Goal: Information Seeking & Learning: Learn about a topic

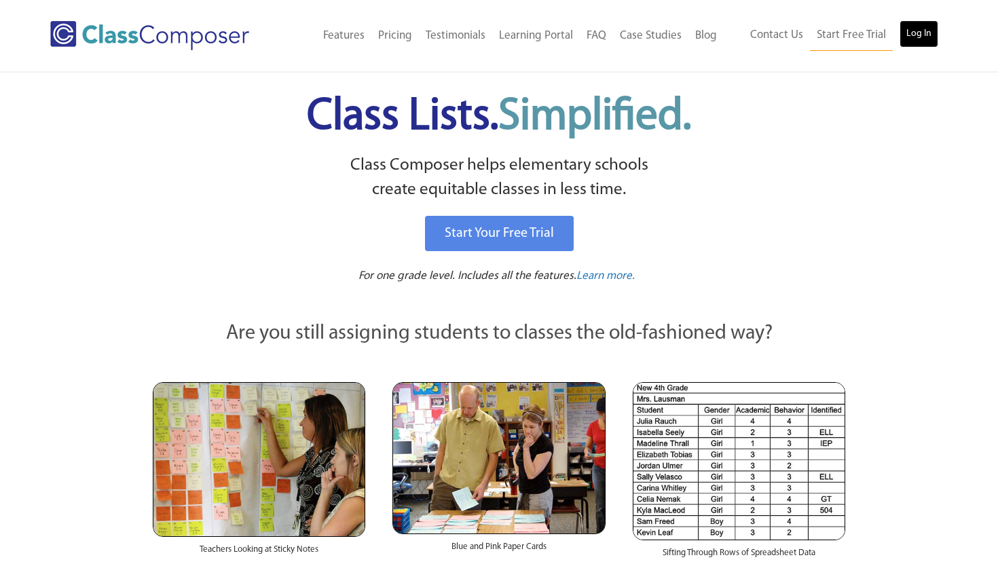
click at [906, 37] on link "Log In" at bounding box center [918, 33] width 39 height 27
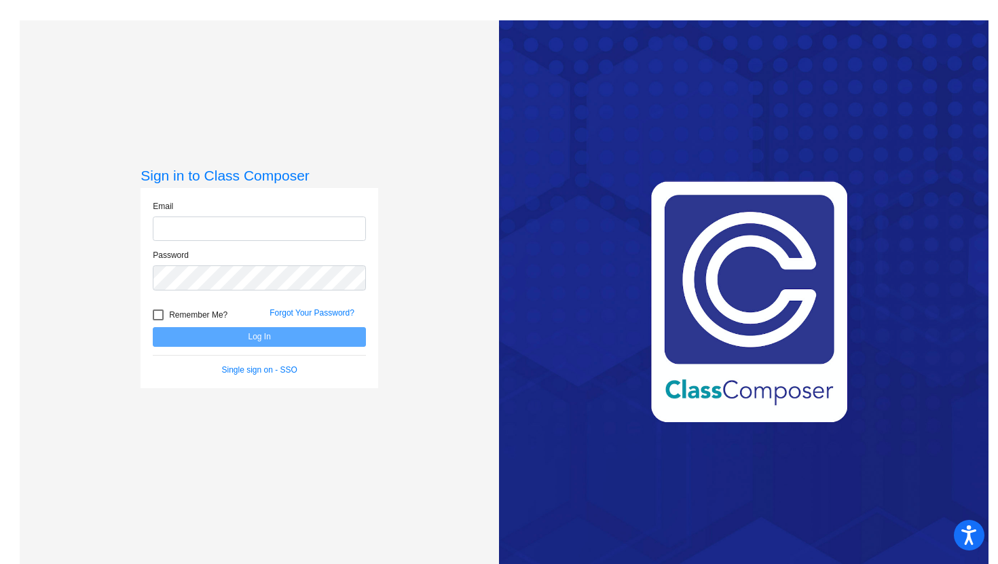
type input "[PERSON_NAME][EMAIL_ADDRESS][DOMAIN_NAME]"
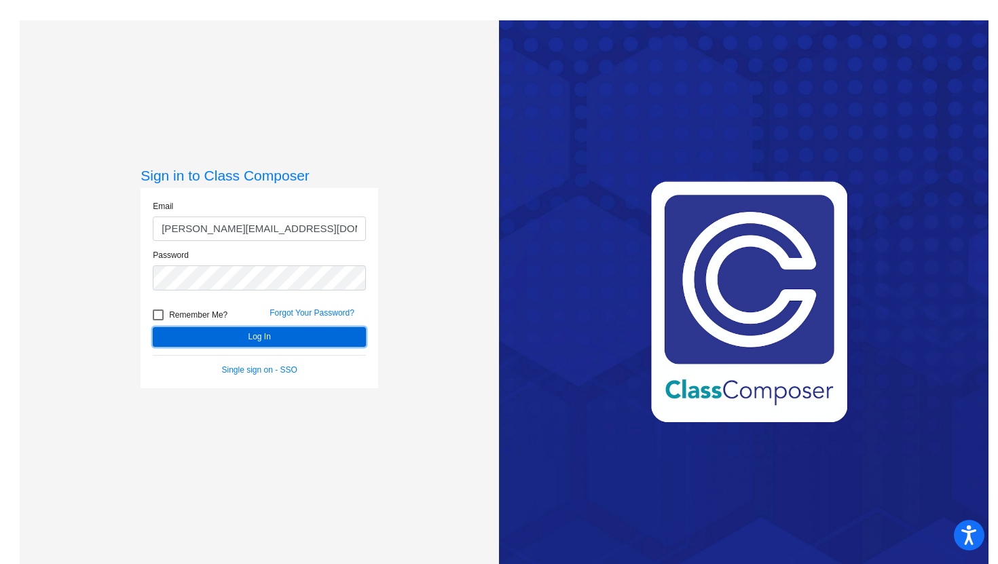
click at [248, 339] on button "Log In" at bounding box center [259, 337] width 213 height 20
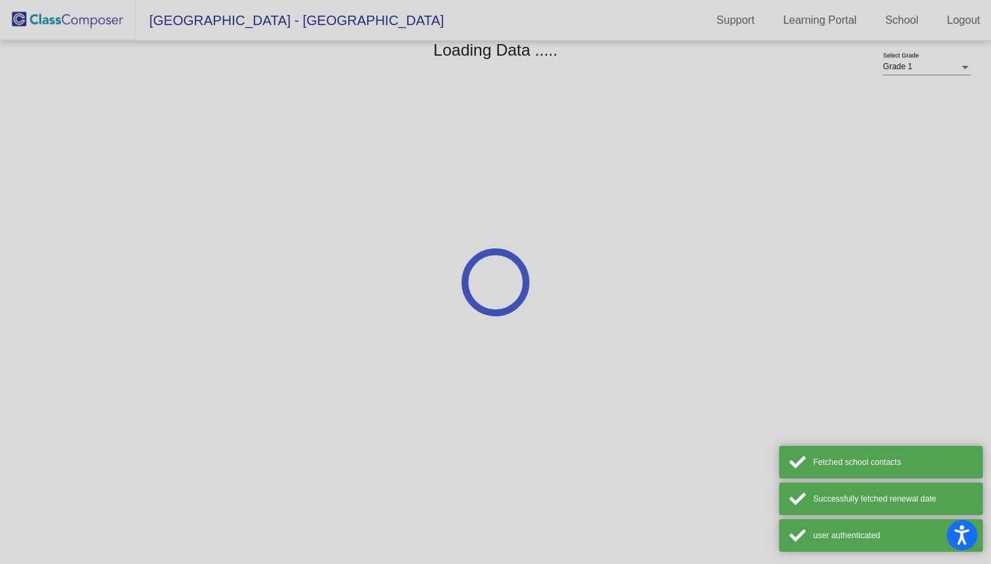
click at [248, 339] on mat-sidenav-content "Grade 1 Select Grade Loading Data ....." at bounding box center [495, 302] width 991 height 523
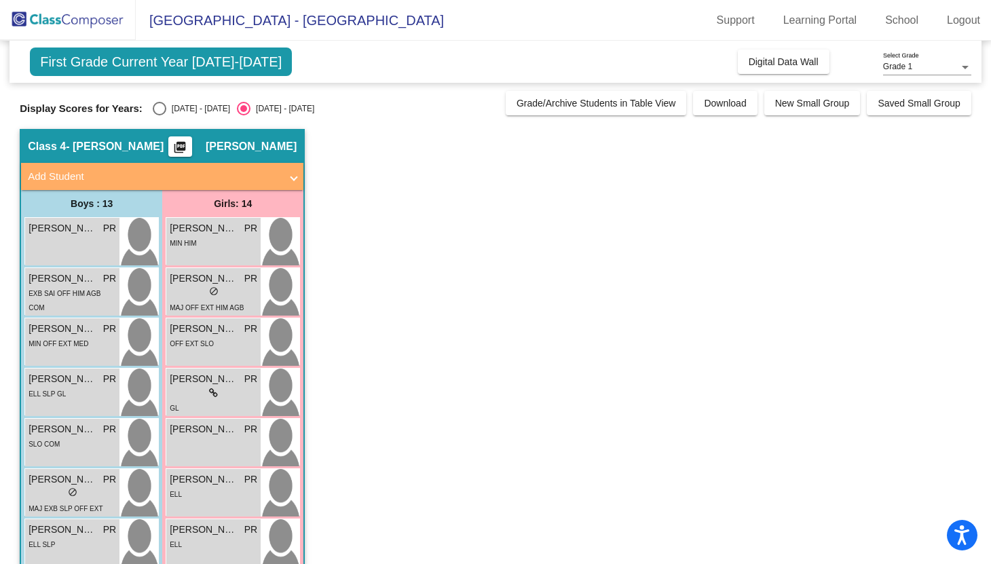
click at [166, 103] on div "[DATE] - [DATE]" at bounding box center [198, 109] width 64 height 12
click at [160, 115] on input "[DATE] - [DATE]" at bounding box center [159, 115] width 1 height 1
radio input "true"
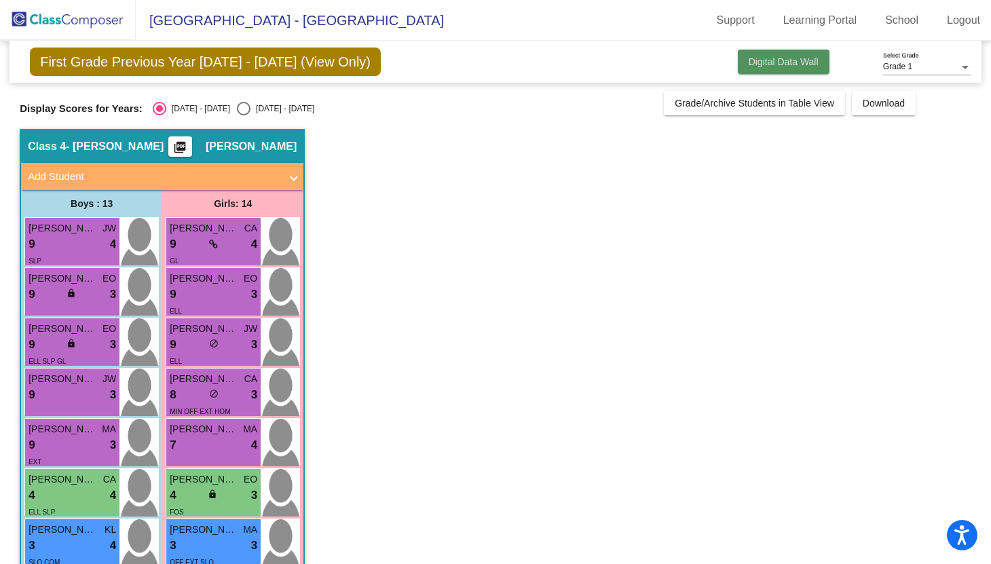
click at [797, 56] on span "Digital Data Wall" at bounding box center [784, 61] width 70 height 11
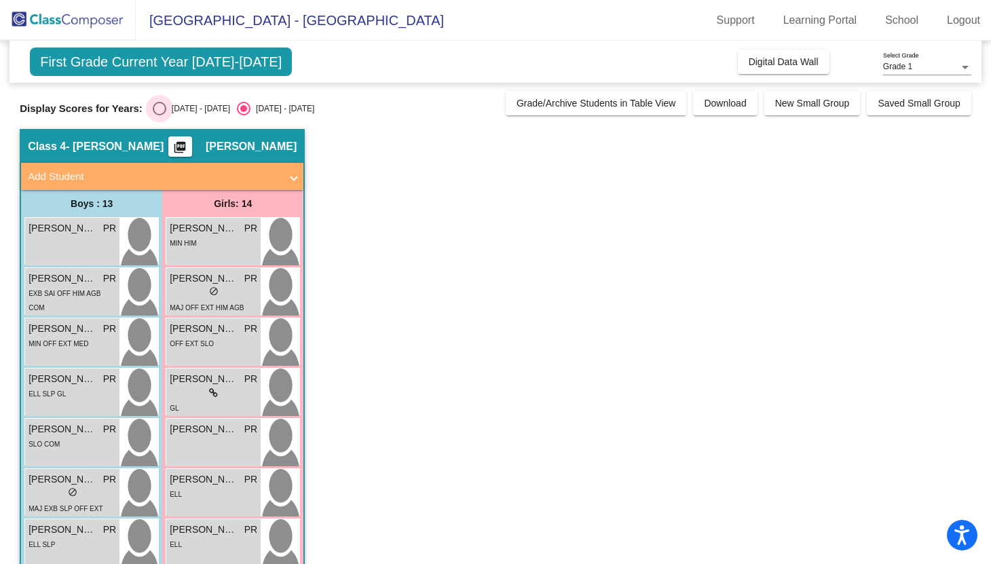
click at [162, 109] on div "Select an option" at bounding box center [160, 109] width 14 height 14
click at [160, 115] on input "[DATE] - [DATE]" at bounding box center [159, 115] width 1 height 1
radio input "true"
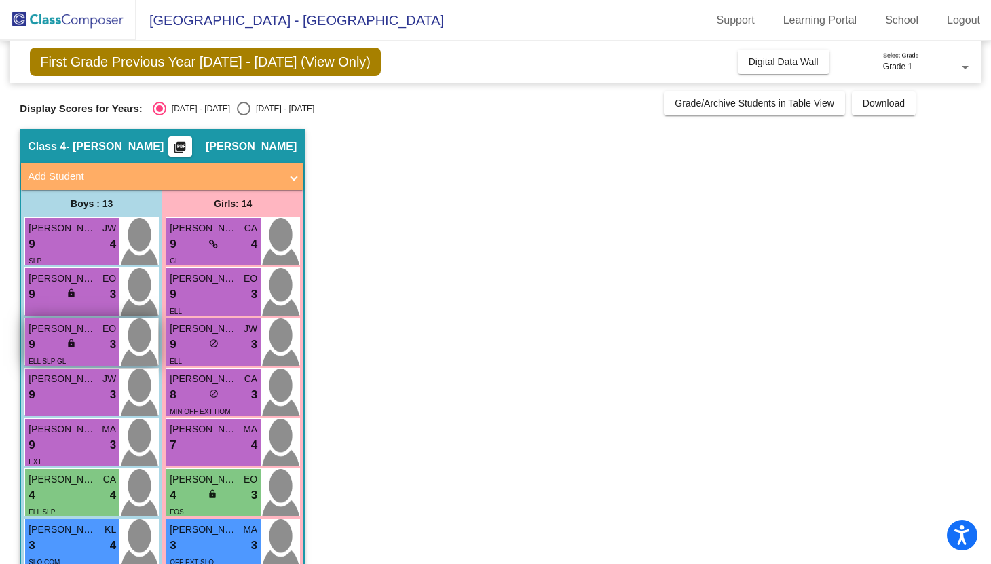
click at [96, 347] on div "9 lock do_not_disturb_alt 3" at bounding box center [73, 345] width 88 height 18
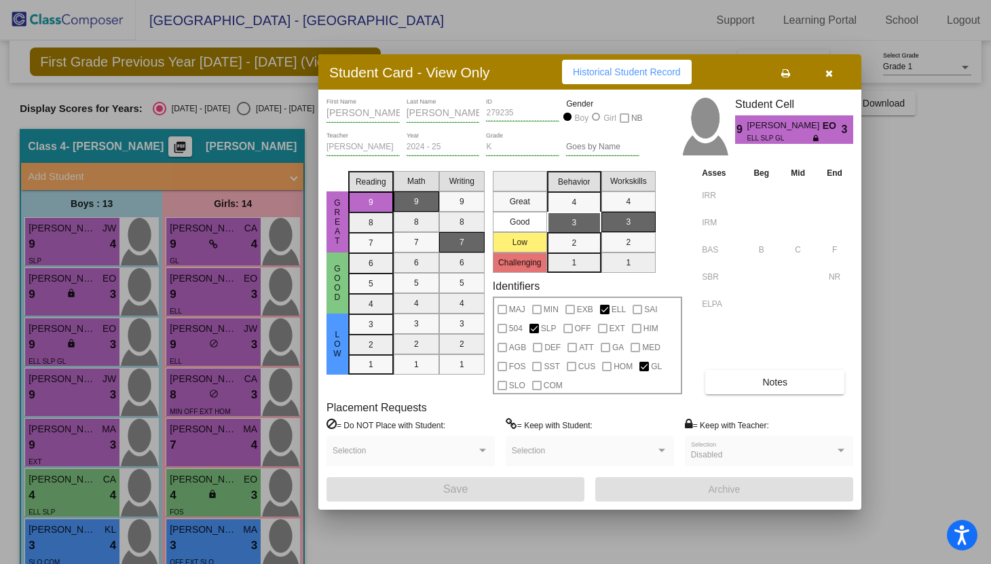
click at [827, 71] on icon "button" at bounding box center [828, 74] width 7 height 10
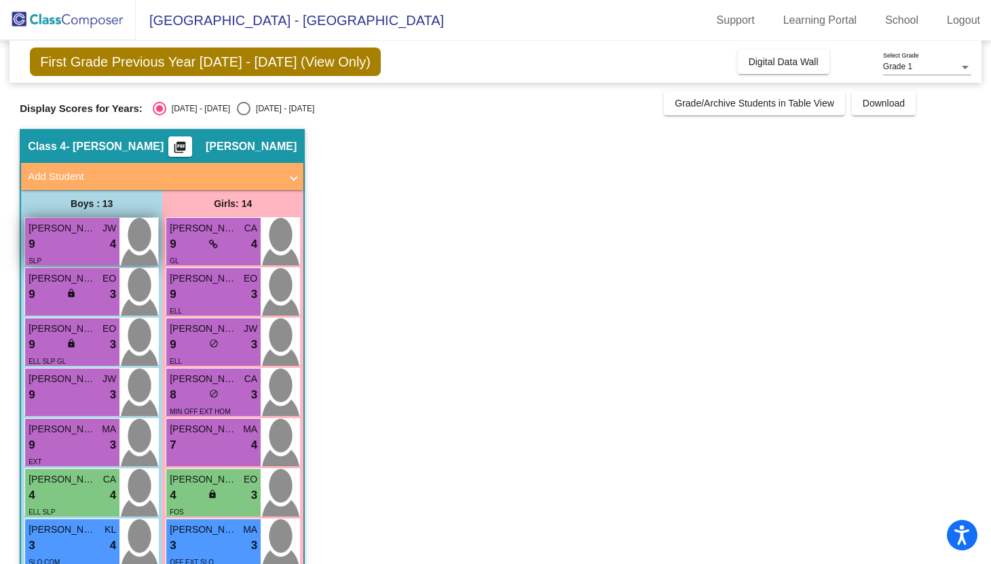
click at [65, 242] on div "9 lock do_not_disturb_alt 4" at bounding box center [73, 245] width 88 height 18
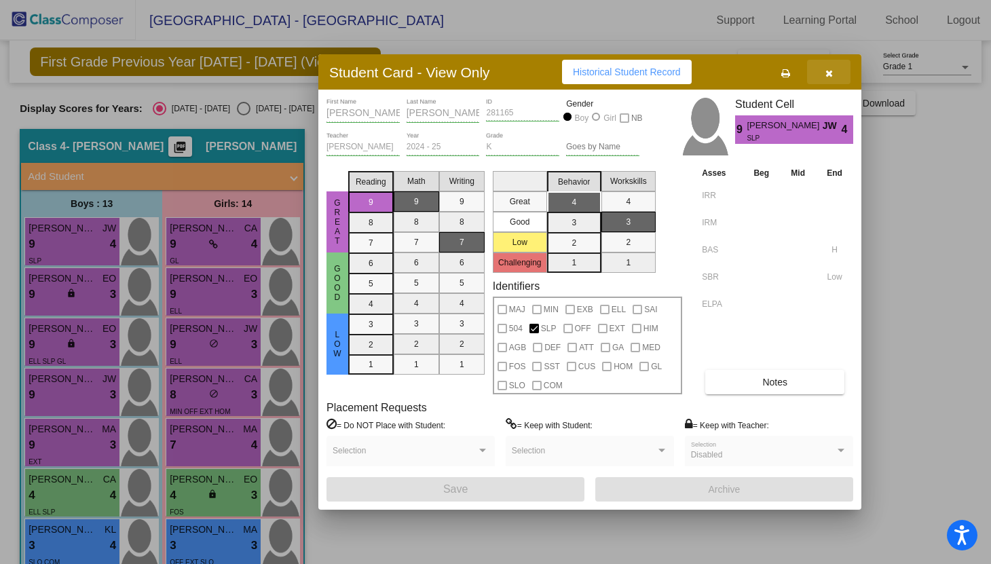
click at [829, 77] on icon "button" at bounding box center [828, 74] width 7 height 10
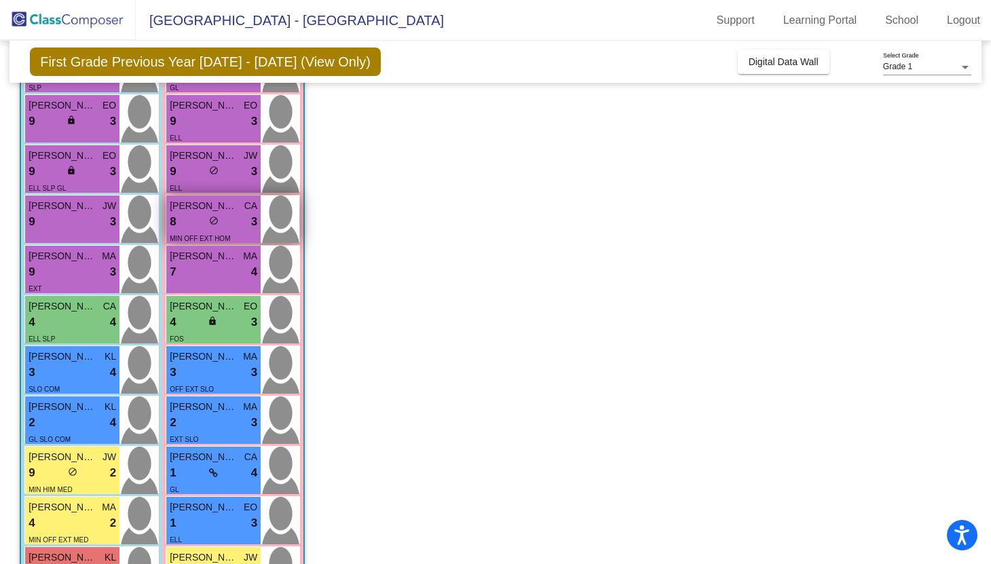
scroll to position [358, 0]
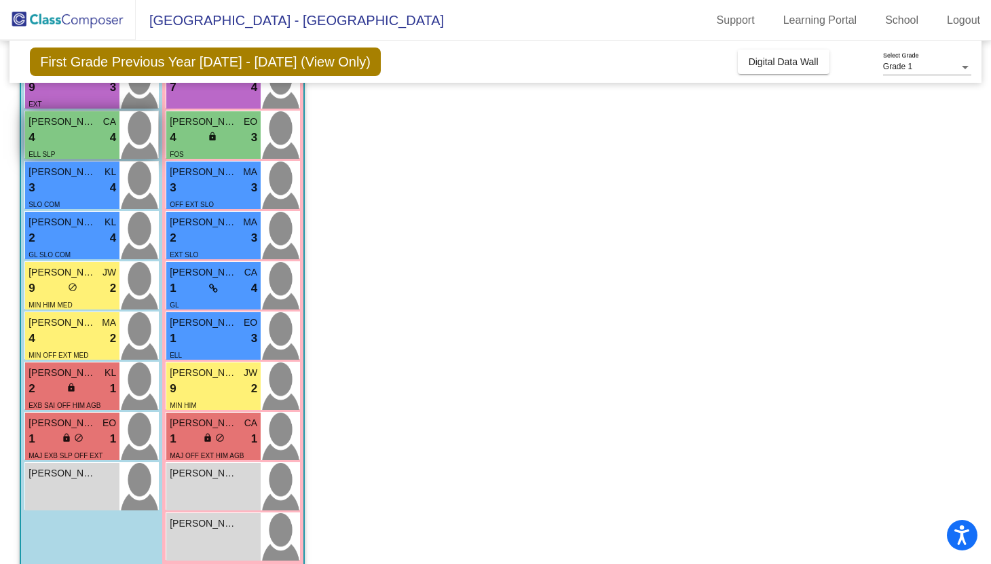
click at [76, 127] on span "[PERSON_NAME]" at bounding box center [63, 122] width 68 height 14
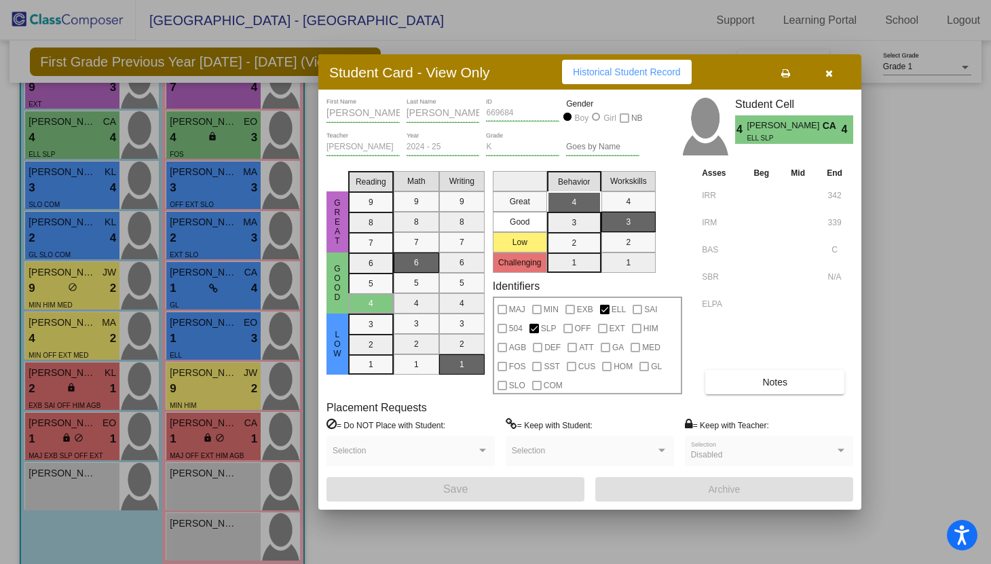
click at [828, 75] on icon "button" at bounding box center [828, 74] width 7 height 10
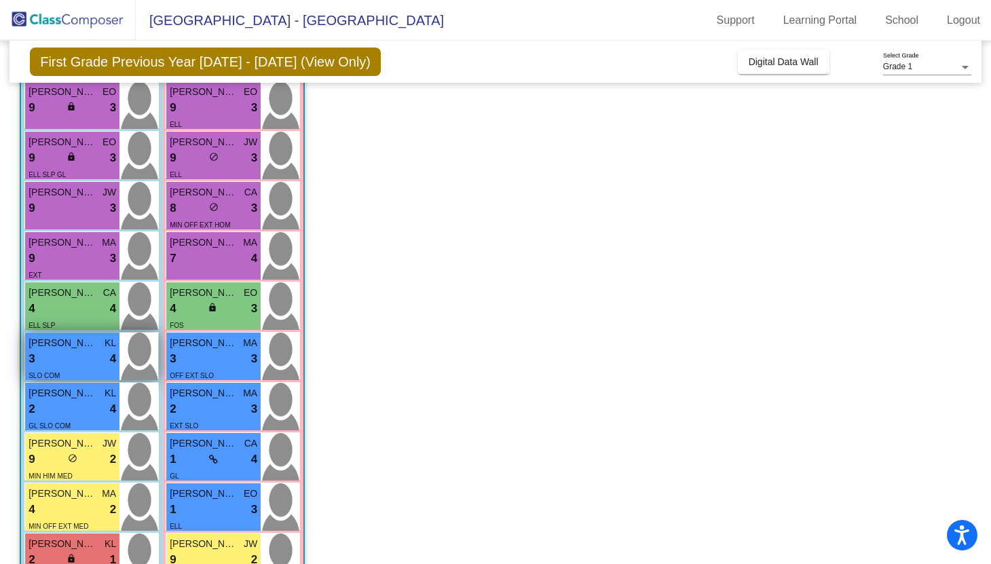
scroll to position [81, 0]
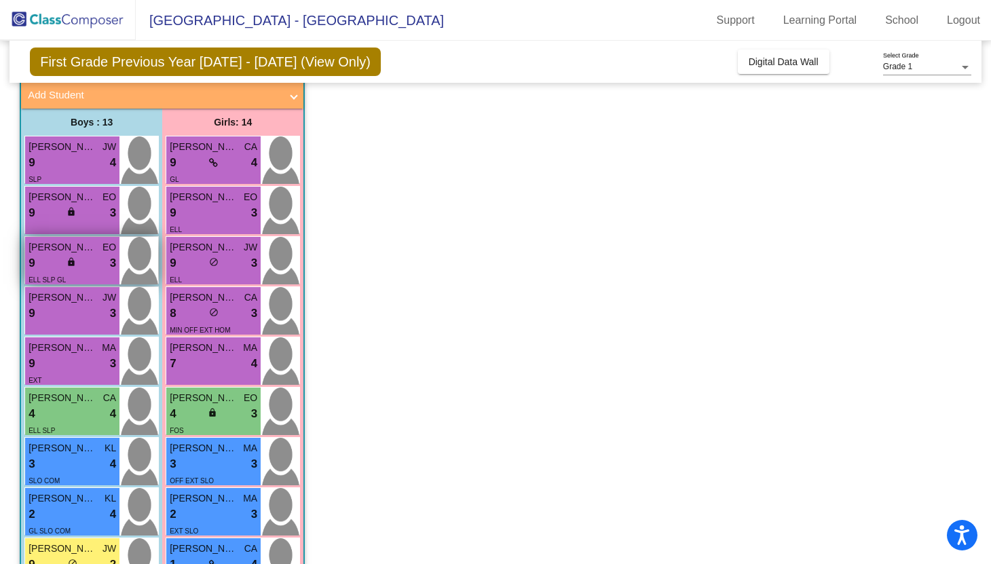
click at [100, 252] on div "[PERSON_NAME] [PERSON_NAME]" at bounding box center [73, 247] width 88 height 14
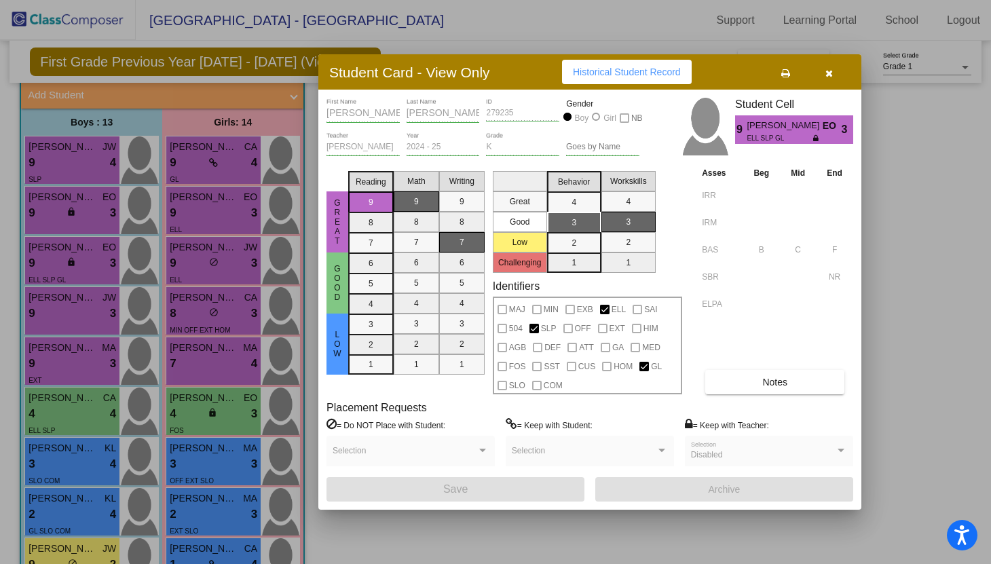
click at [830, 77] on icon "button" at bounding box center [828, 74] width 7 height 10
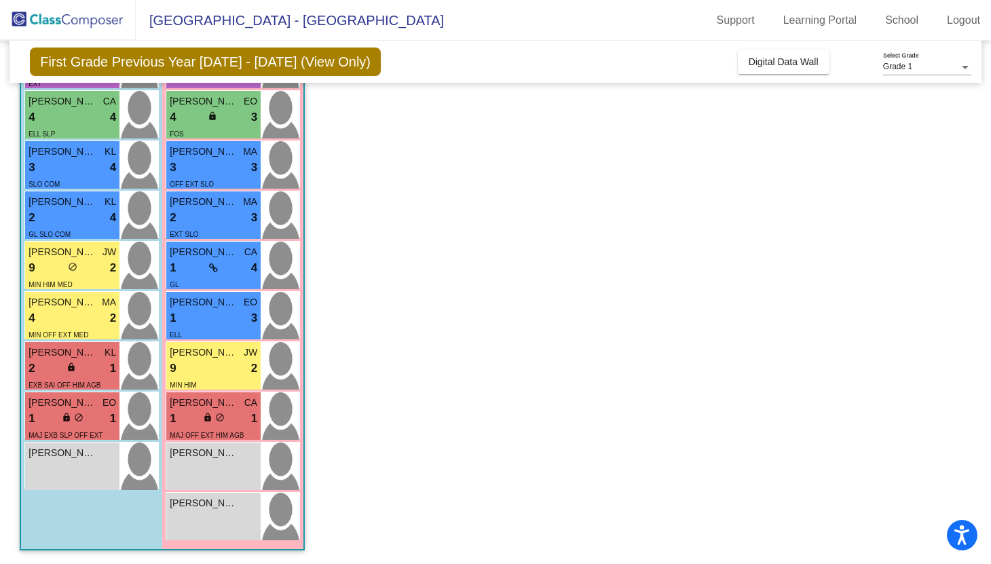
scroll to position [0, 0]
click at [97, 370] on div "2 lock do_not_disturb_alt 1" at bounding box center [73, 369] width 88 height 18
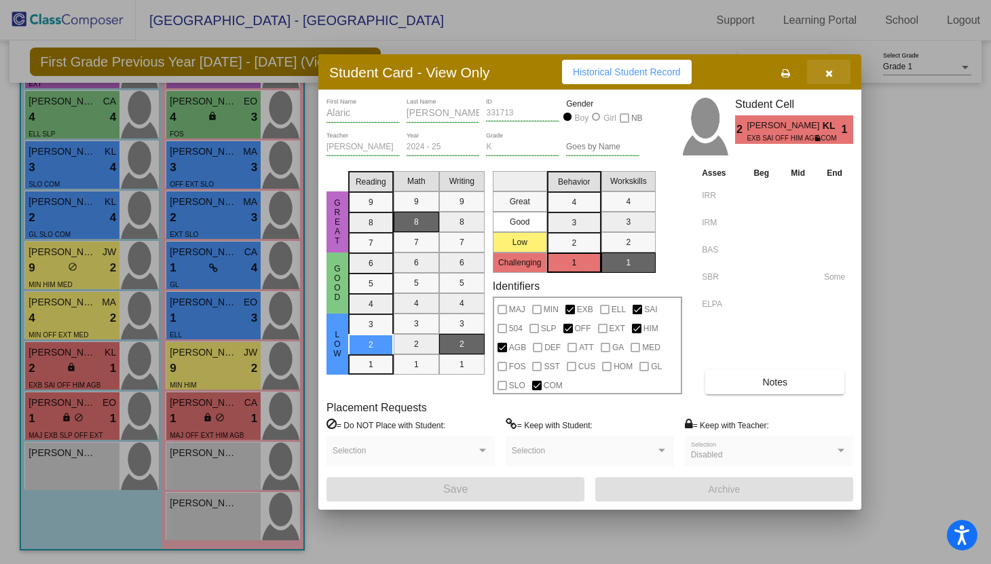
click at [833, 73] on button "button" at bounding box center [828, 72] width 43 height 24
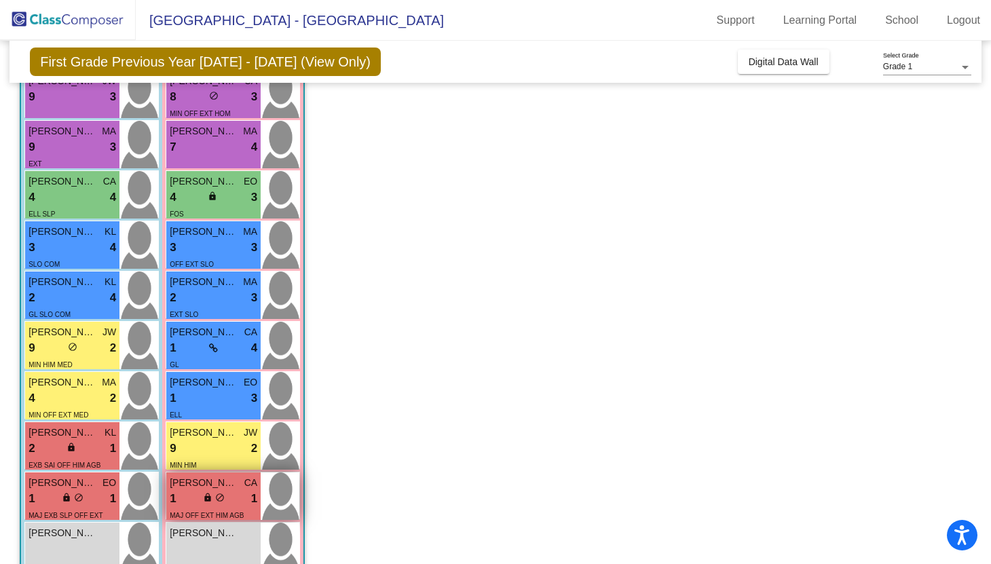
scroll to position [288, 0]
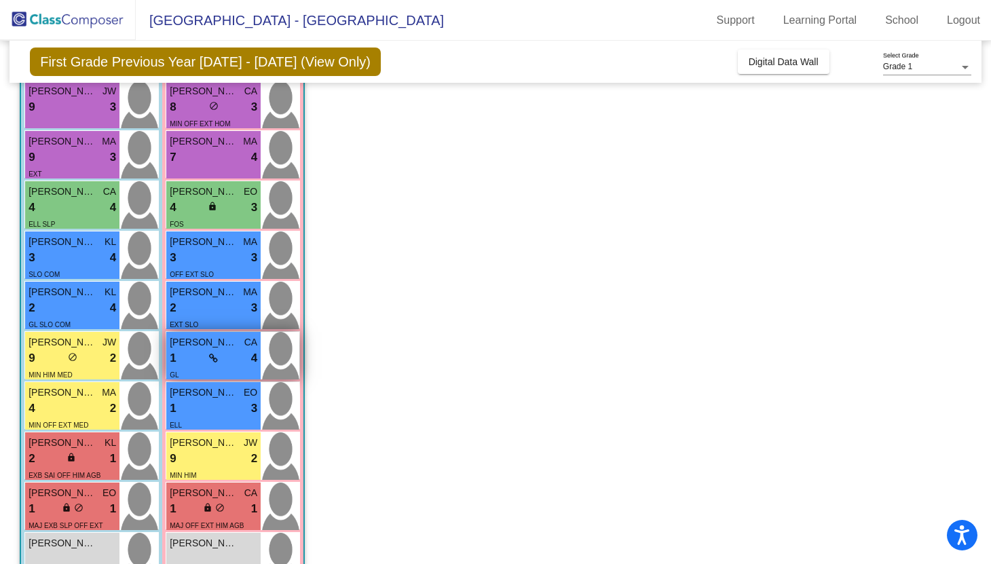
click at [213, 371] on div "GL" at bounding box center [214, 374] width 88 height 14
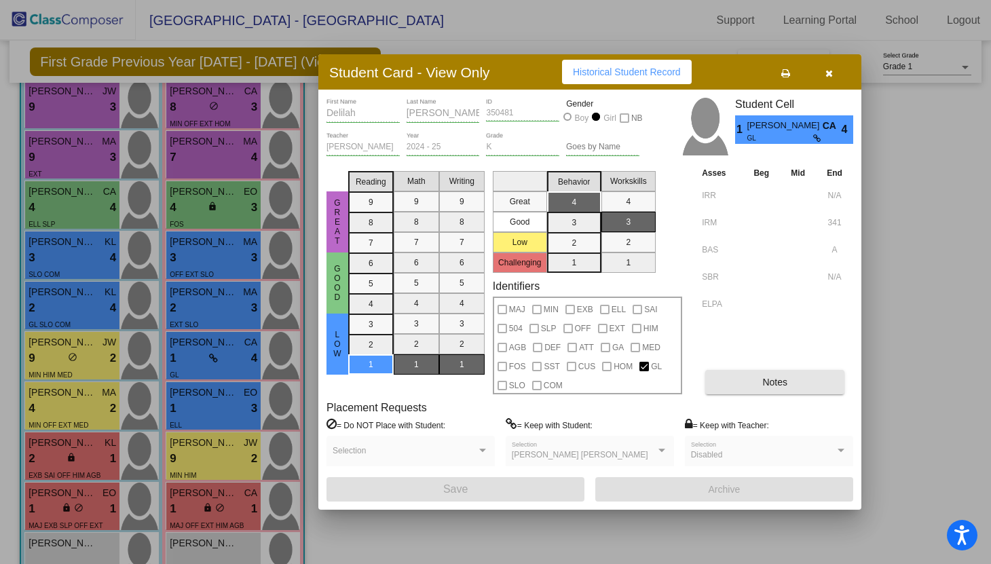
click at [741, 383] on button "Notes" at bounding box center [774, 382] width 139 height 24
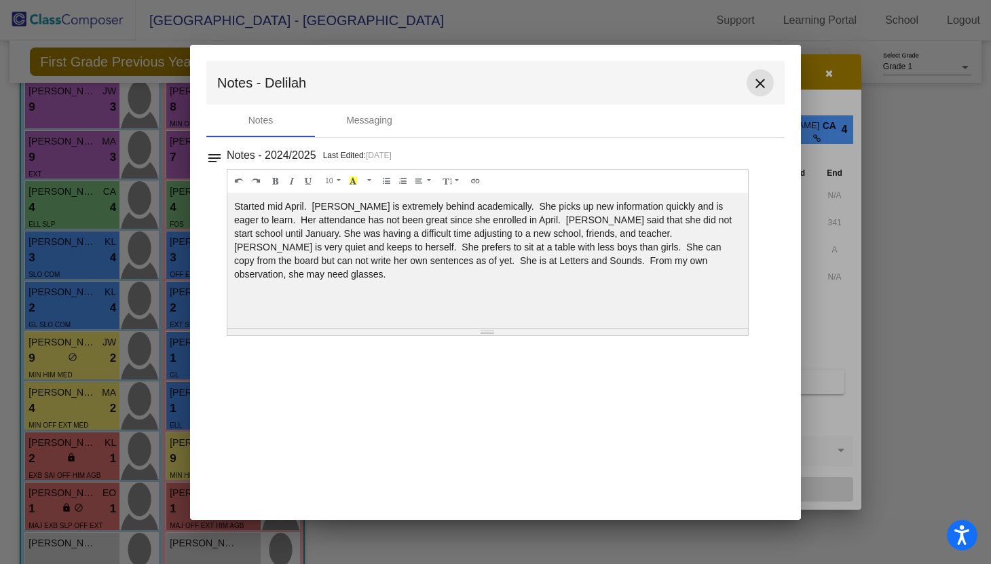
click at [757, 88] on mat-icon "close" at bounding box center [760, 83] width 16 height 16
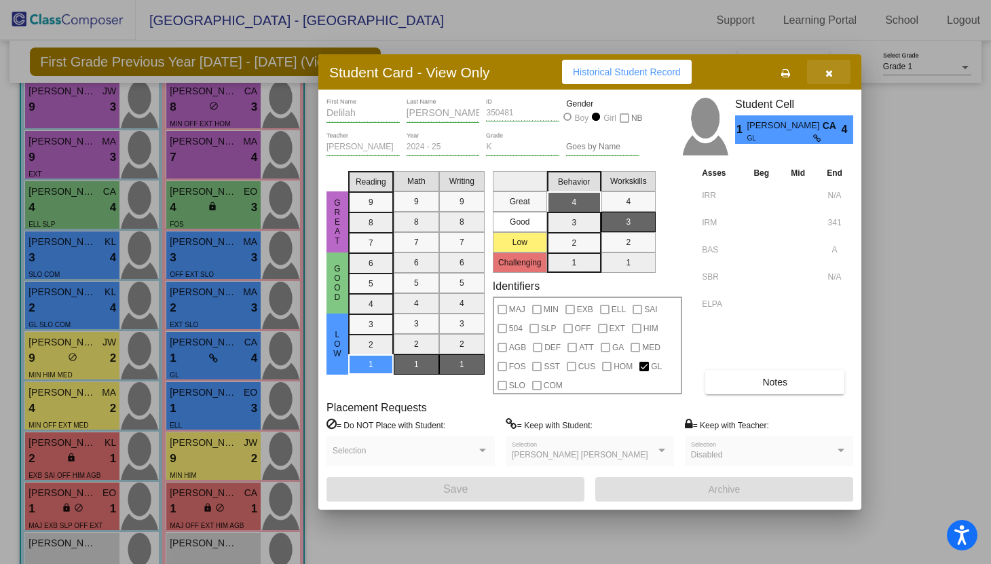
click at [832, 79] on button "button" at bounding box center [828, 72] width 43 height 24
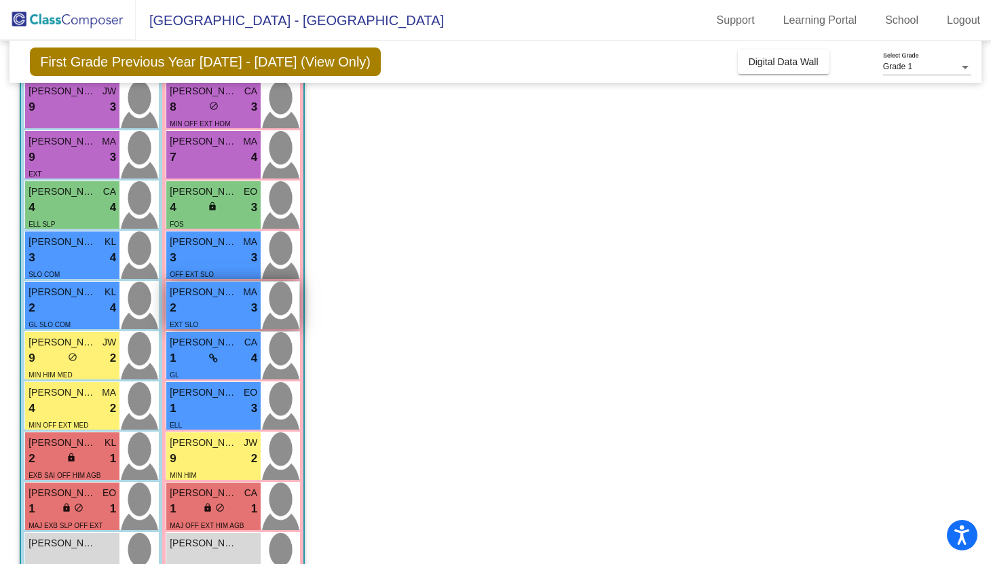
click at [217, 308] on div "2 lock do_not_disturb_alt 3" at bounding box center [214, 308] width 88 height 18
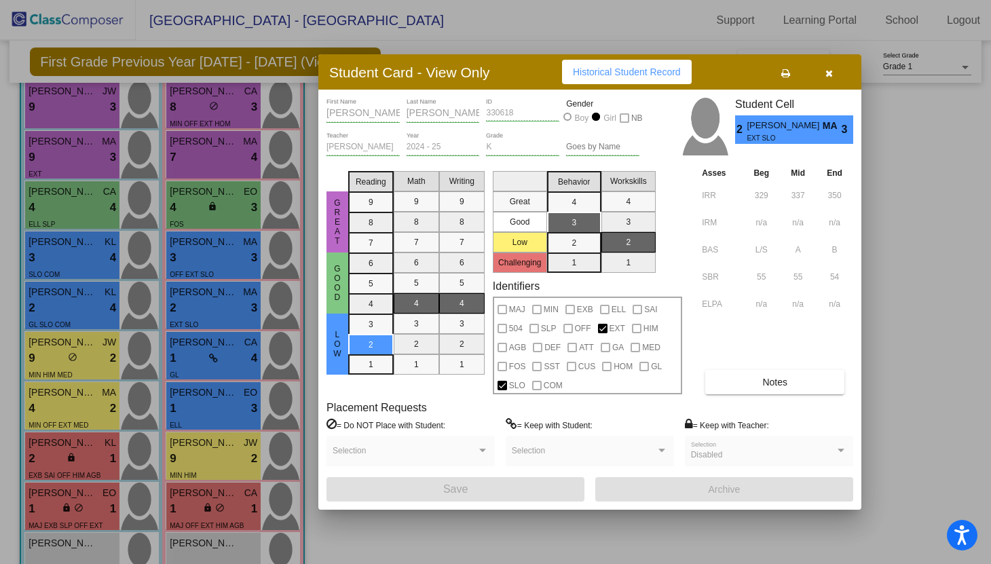
click at [766, 384] on span "Notes" at bounding box center [774, 382] width 25 height 11
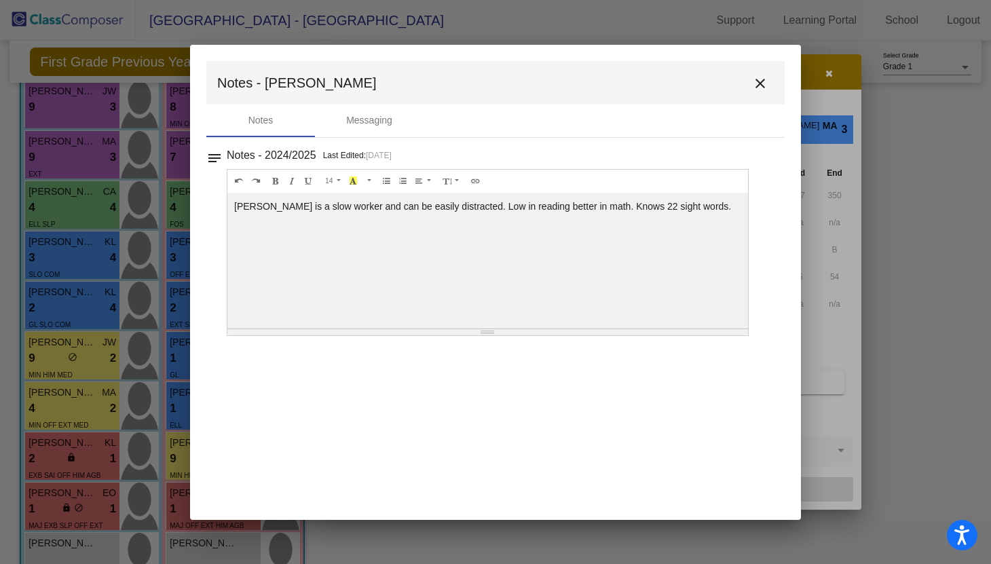
click at [762, 80] on mat-icon "close" at bounding box center [760, 83] width 16 height 16
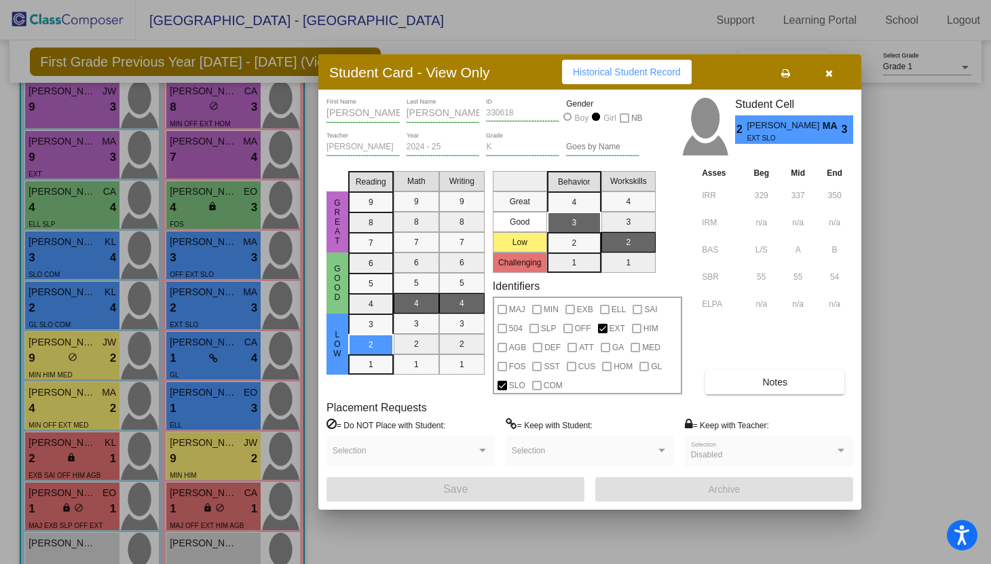
click at [827, 76] on icon "button" at bounding box center [828, 74] width 7 height 10
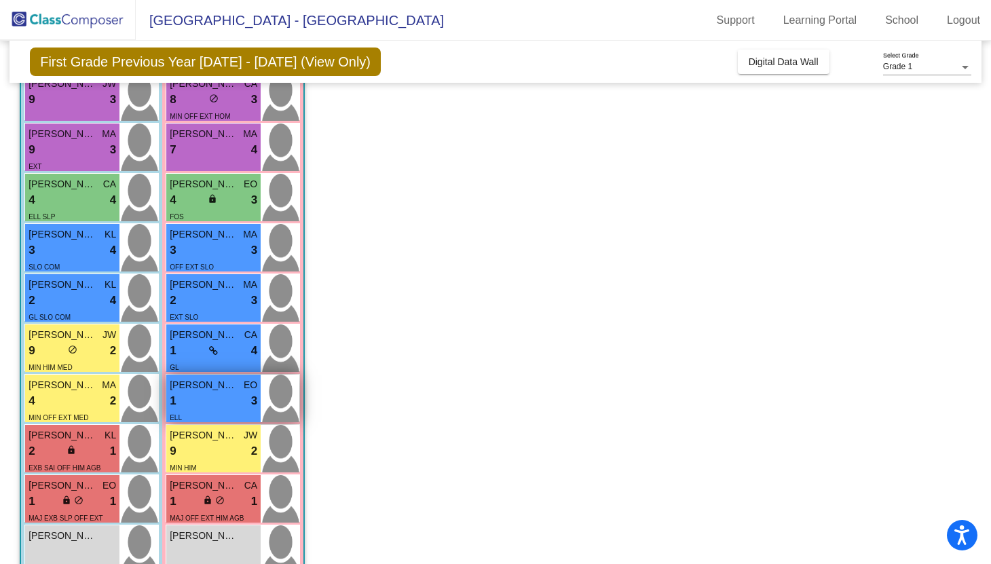
scroll to position [296, 0]
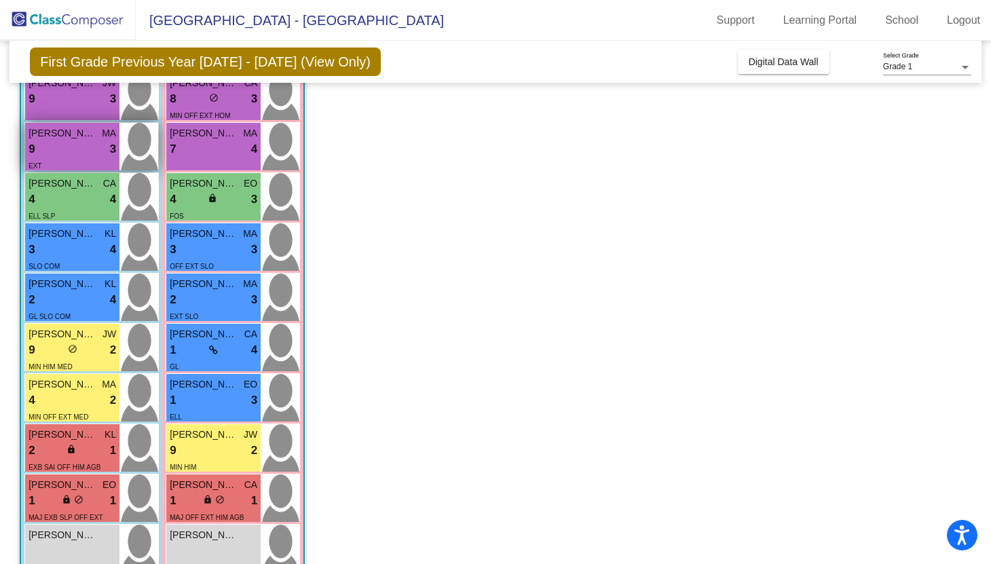
click at [82, 153] on div "9 lock do_not_disturb_alt 3" at bounding box center [73, 150] width 88 height 18
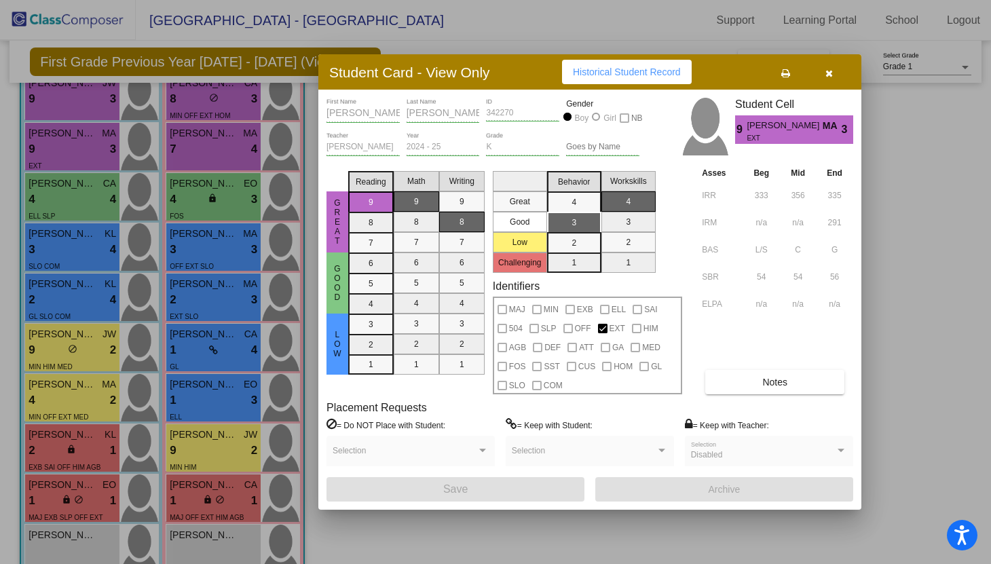
click at [749, 380] on button "Notes" at bounding box center [774, 382] width 139 height 24
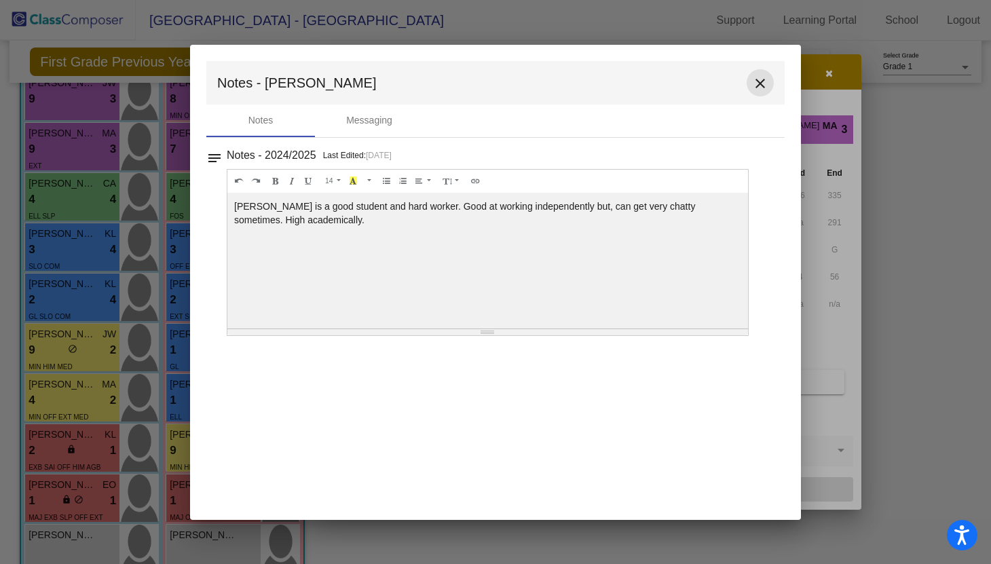
click at [760, 81] on mat-icon "close" at bounding box center [760, 83] width 16 height 16
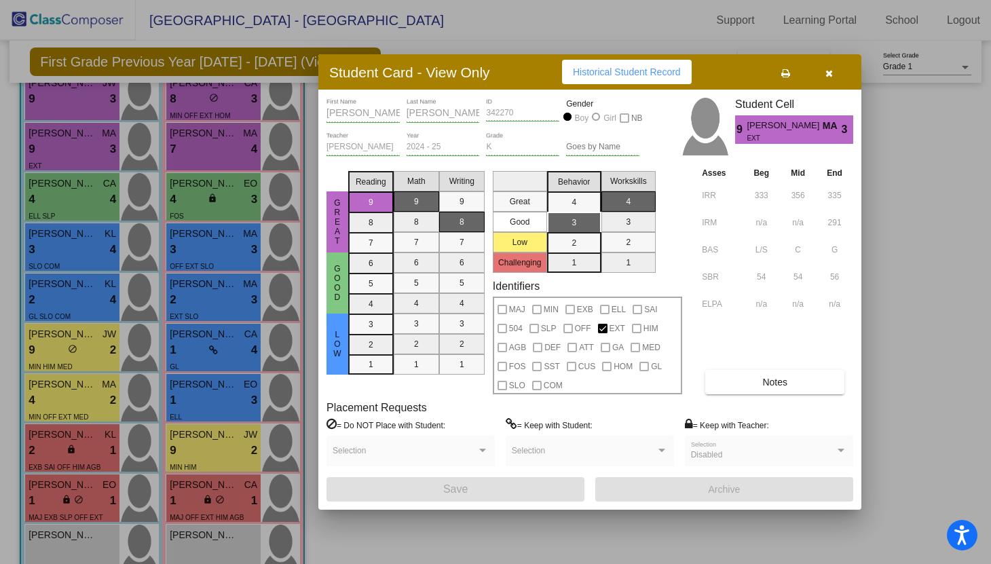
click at [827, 71] on icon "button" at bounding box center [828, 74] width 7 height 10
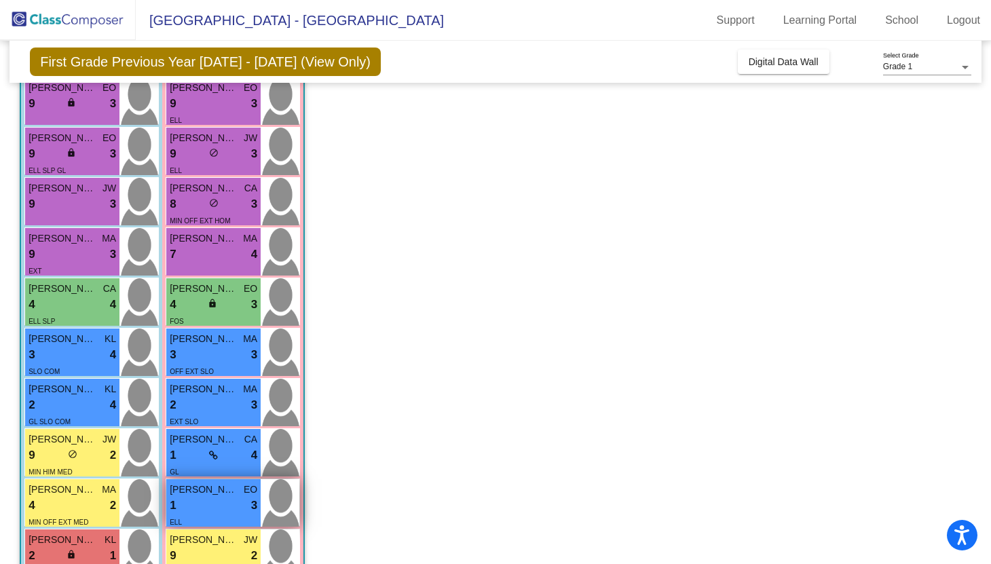
scroll to position [187, 0]
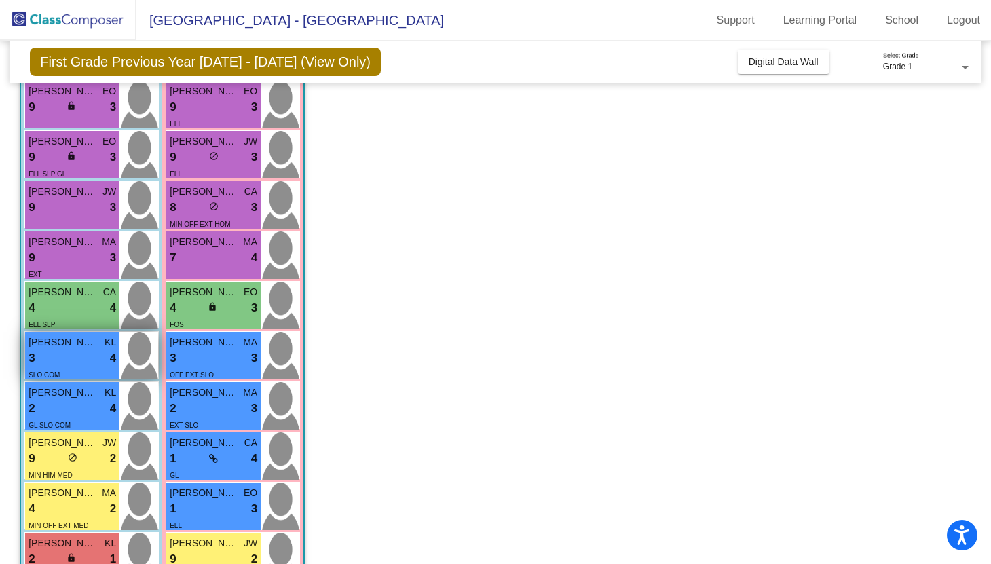
click at [94, 356] on div "3 lock do_not_disturb_alt 4" at bounding box center [73, 359] width 88 height 18
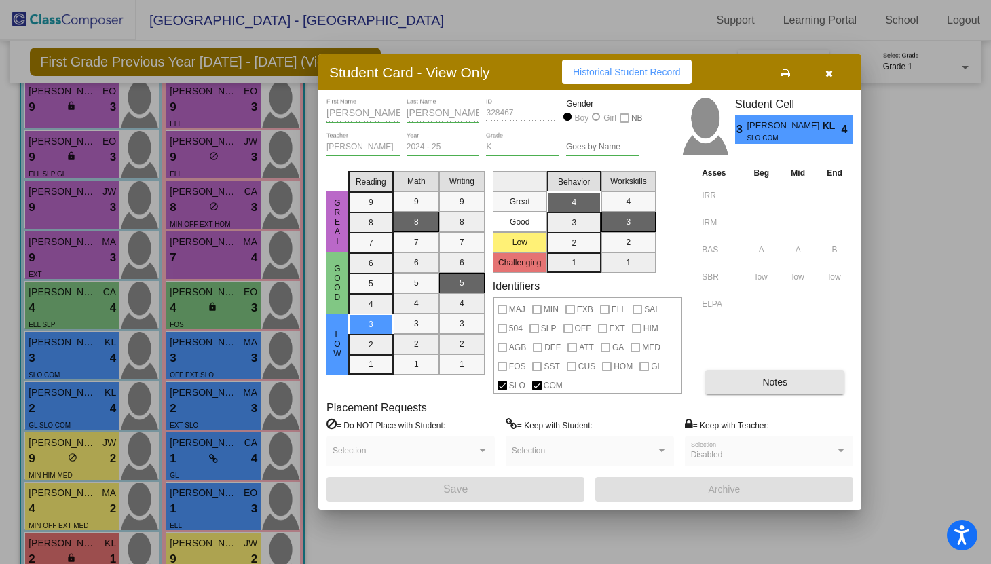
click at [753, 390] on button "Notes" at bounding box center [774, 382] width 139 height 24
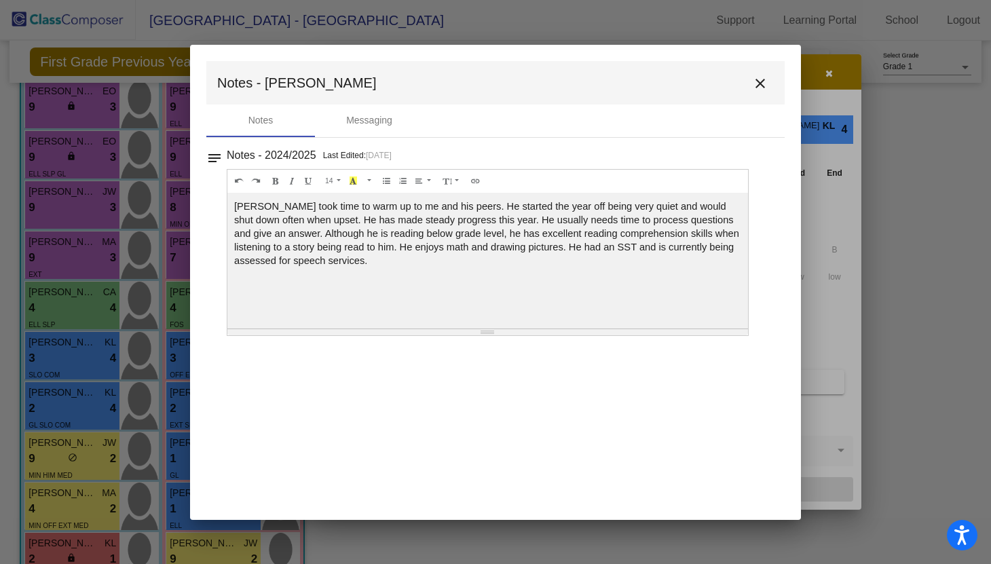
click at [766, 79] on mat-icon "close" at bounding box center [760, 83] width 16 height 16
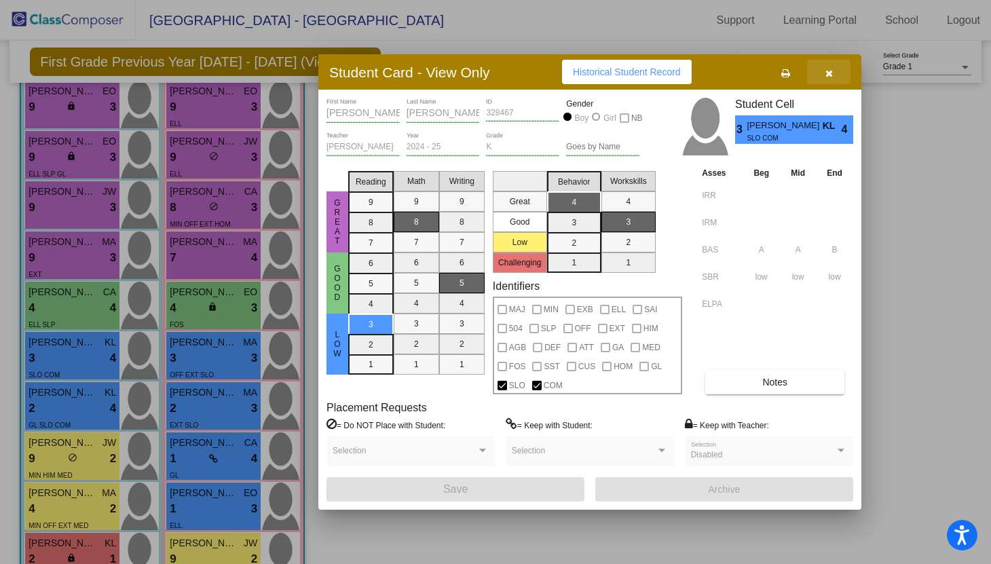
click at [828, 71] on icon "button" at bounding box center [828, 74] width 7 height 10
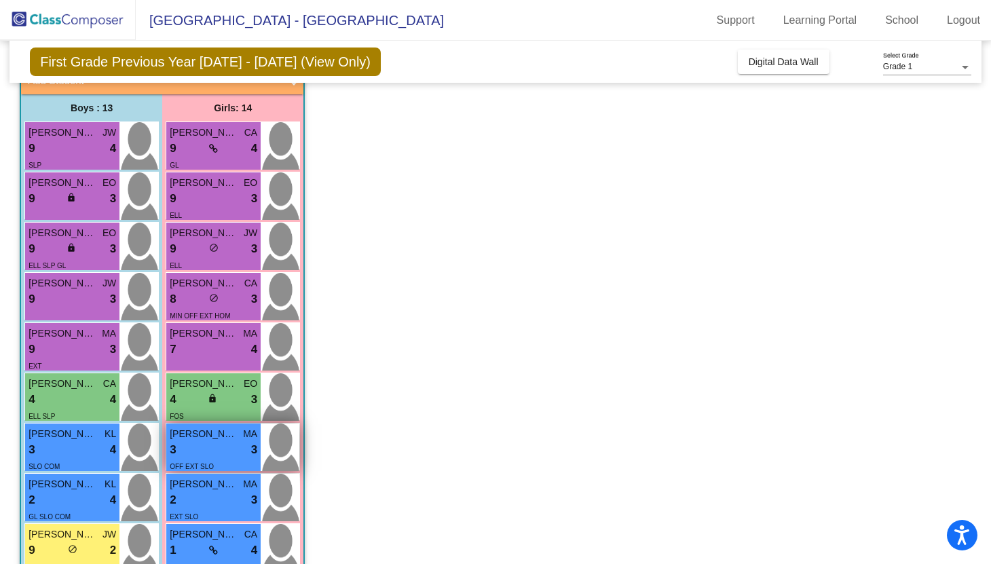
scroll to position [95, 0]
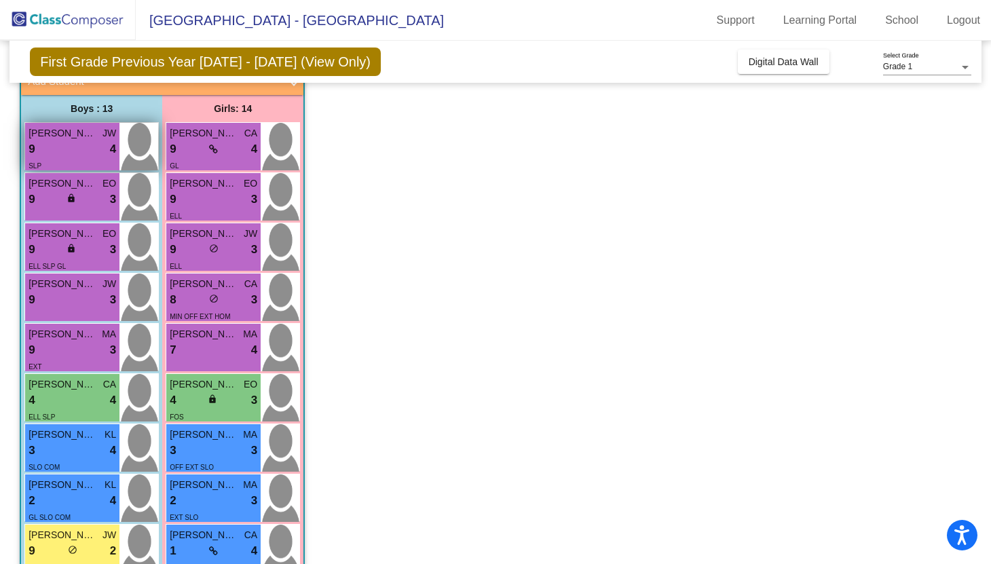
click at [86, 160] on div "SLP" at bounding box center [73, 165] width 88 height 14
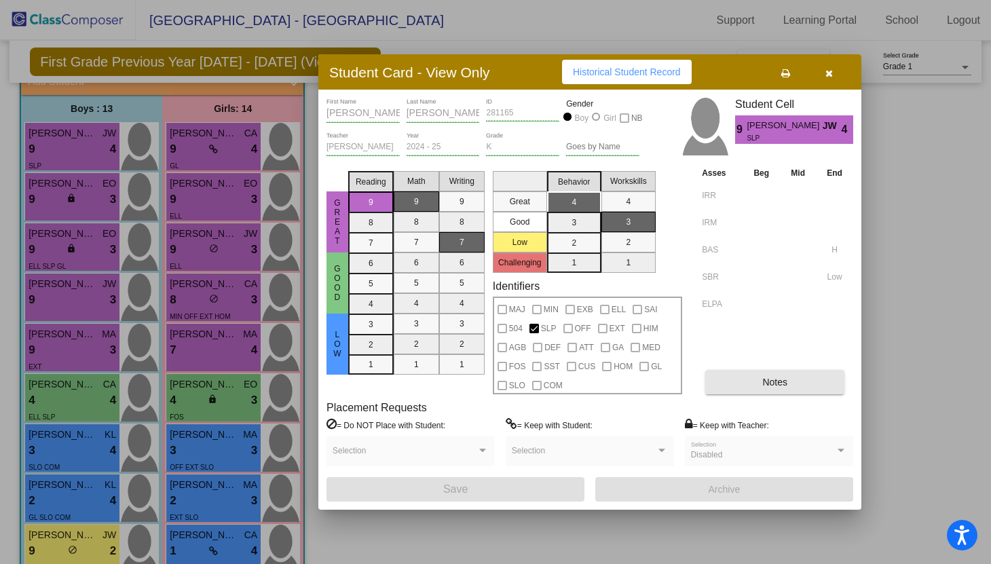
click at [739, 386] on button "Notes" at bounding box center [774, 382] width 139 height 24
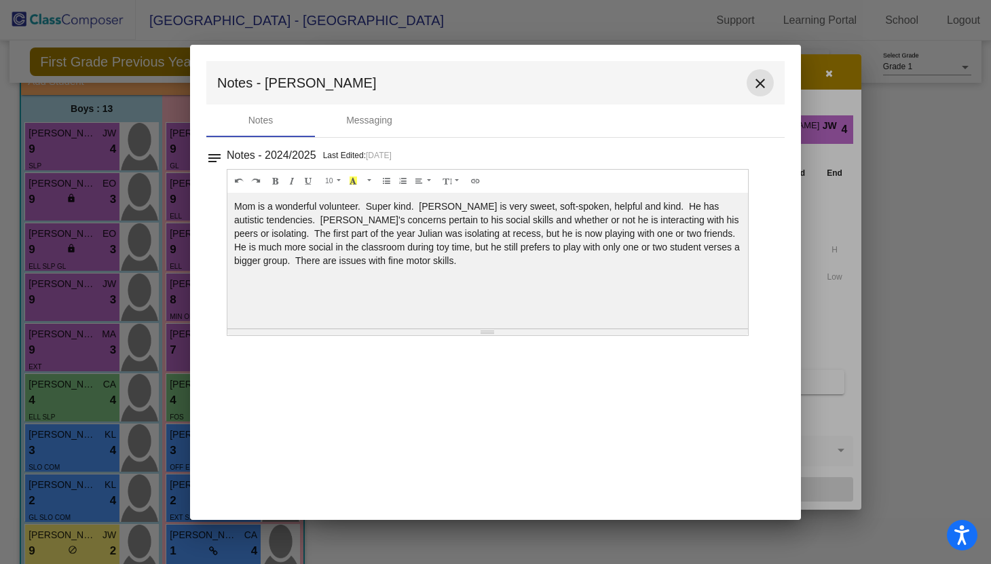
click at [761, 84] on mat-icon "close" at bounding box center [760, 83] width 16 height 16
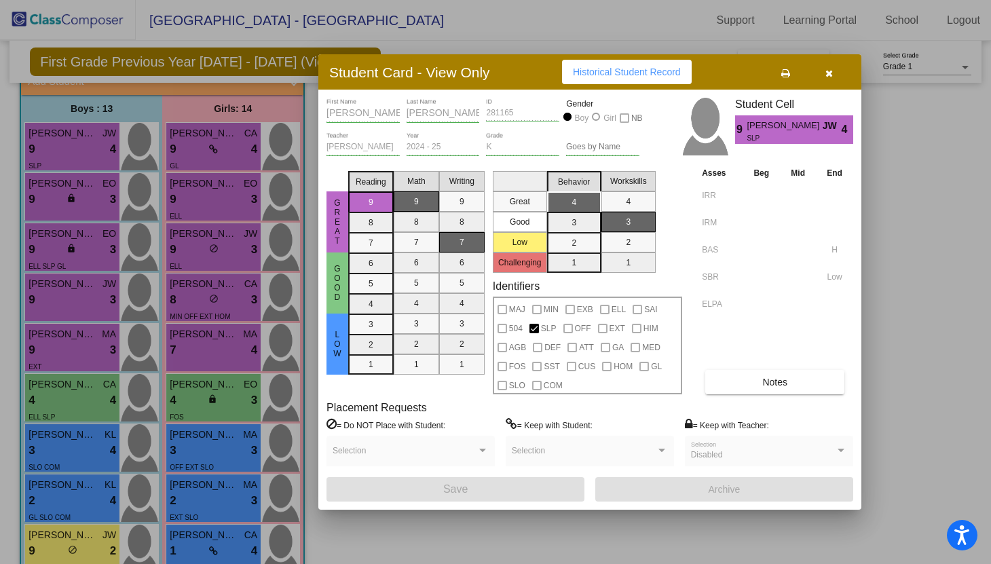
click at [830, 76] on icon "button" at bounding box center [828, 74] width 7 height 10
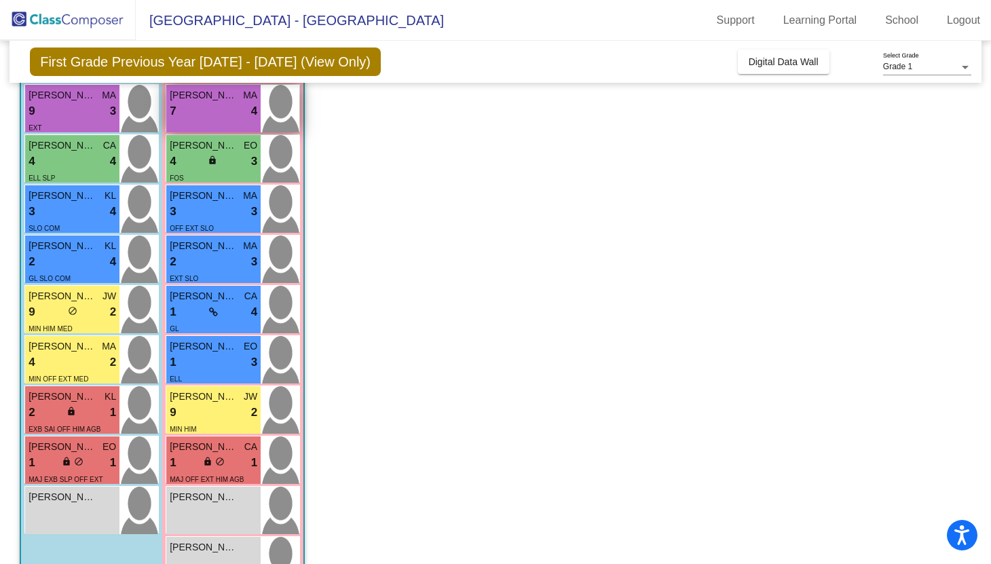
scroll to position [335, 0]
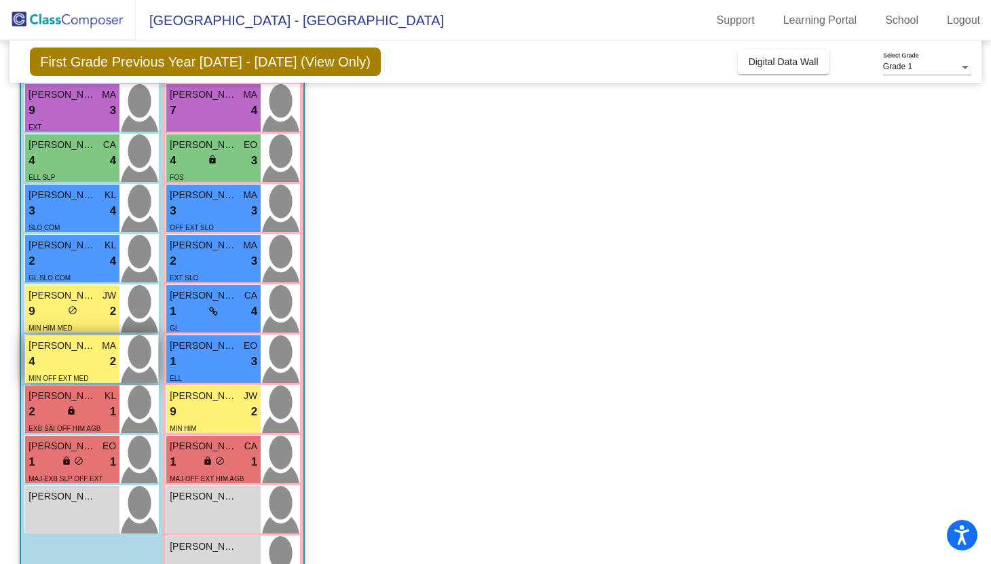
click at [89, 355] on div "4 lock do_not_disturb_alt 2" at bounding box center [73, 362] width 88 height 18
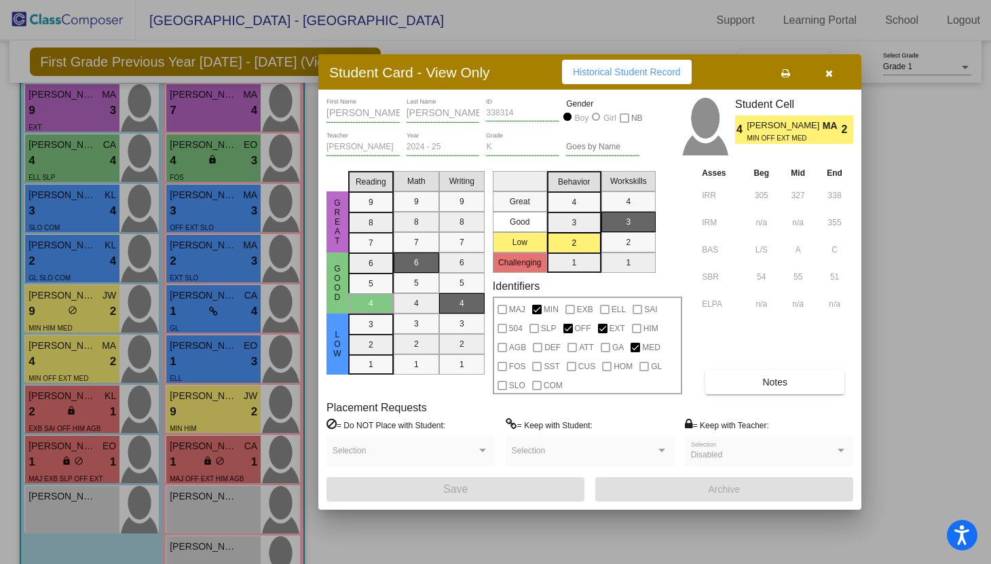
click at [729, 383] on button "Notes" at bounding box center [774, 382] width 139 height 24
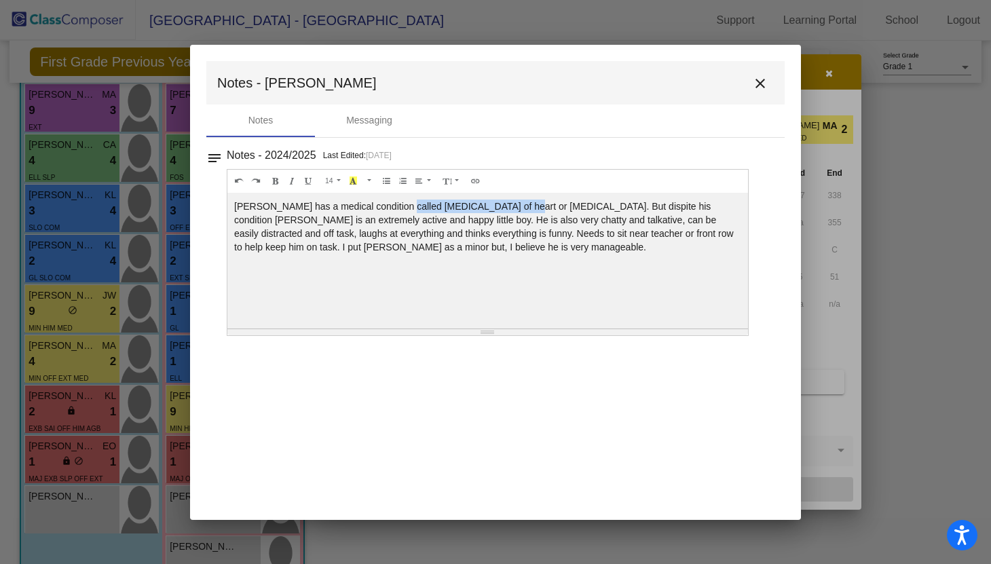
drag, startPoint x: 396, startPoint y: 208, endPoint x: 513, endPoint y: 208, distance: 116.8
click at [513, 208] on div "[PERSON_NAME] has a medical condition called [MEDICAL_DATA] of heart or [MEDICA…" at bounding box center [487, 261] width 521 height 136
click at [658, 204] on div "[PERSON_NAME] has a medical condition called [MEDICAL_DATA] of heart or [MEDICA…" at bounding box center [487, 261] width 521 height 136
drag, startPoint x: 657, startPoint y: 208, endPoint x: 399, endPoint y: 206, distance: 258.0
click at [392, 208] on div "[PERSON_NAME] has a medical condition called [MEDICAL_DATA] of heart or [MEDICA…" at bounding box center [487, 261] width 521 height 136
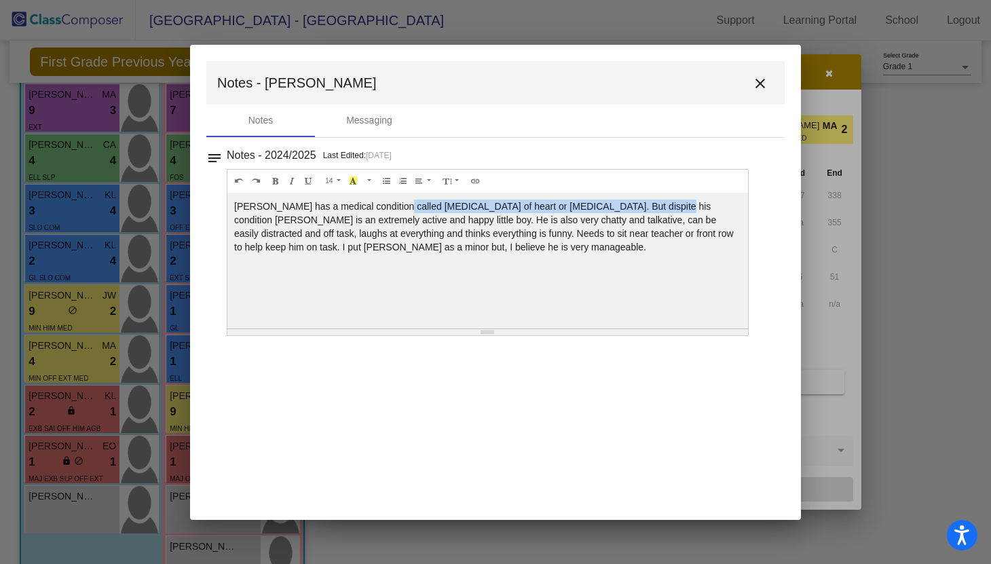
copy div "[MEDICAL_DATA] of heart or [MEDICAL_DATA]."
click at [604, 264] on div "[PERSON_NAME] has a medical condition called [MEDICAL_DATA] of heart or [MEDICA…" at bounding box center [487, 261] width 521 height 136
click at [764, 80] on mat-icon "close" at bounding box center [760, 83] width 16 height 16
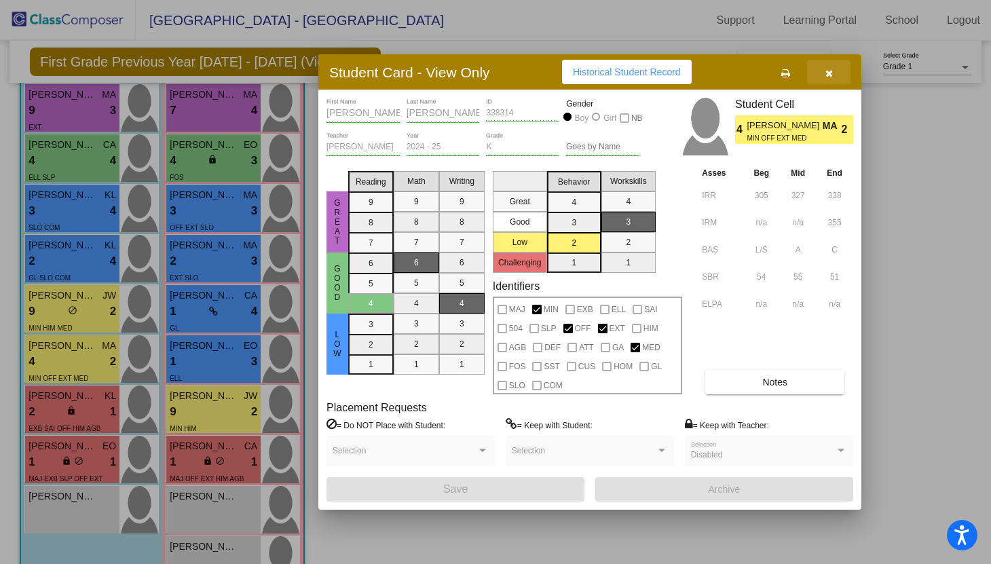
click at [834, 77] on button "button" at bounding box center [828, 72] width 43 height 24
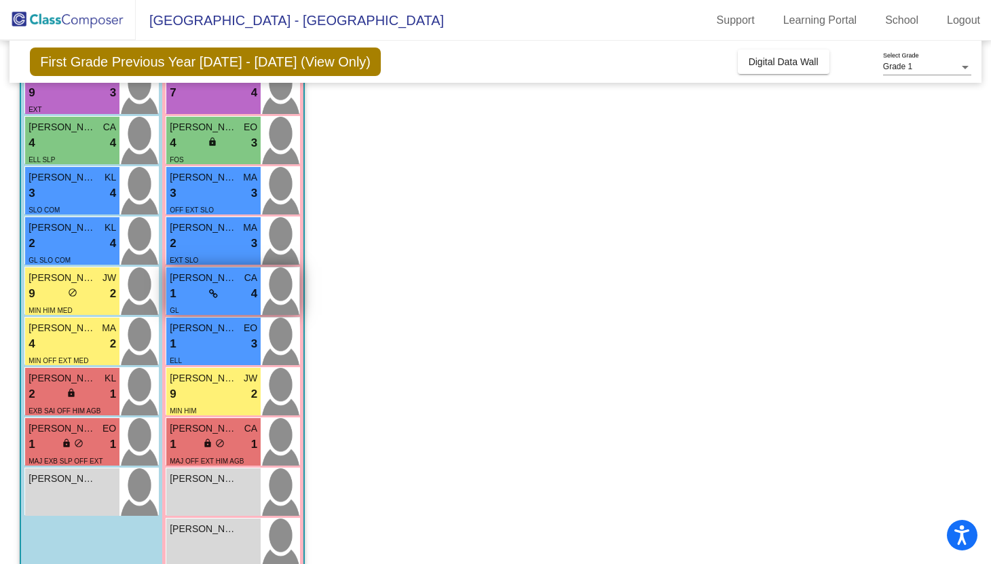
scroll to position [378, 0]
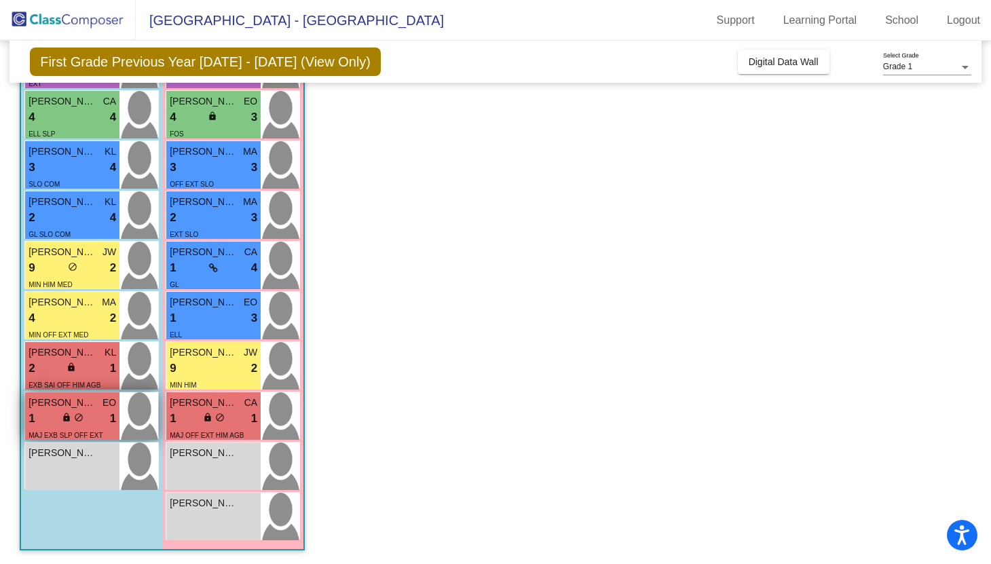
click at [75, 413] on span "do_not_disturb_alt" at bounding box center [79, 418] width 10 height 10
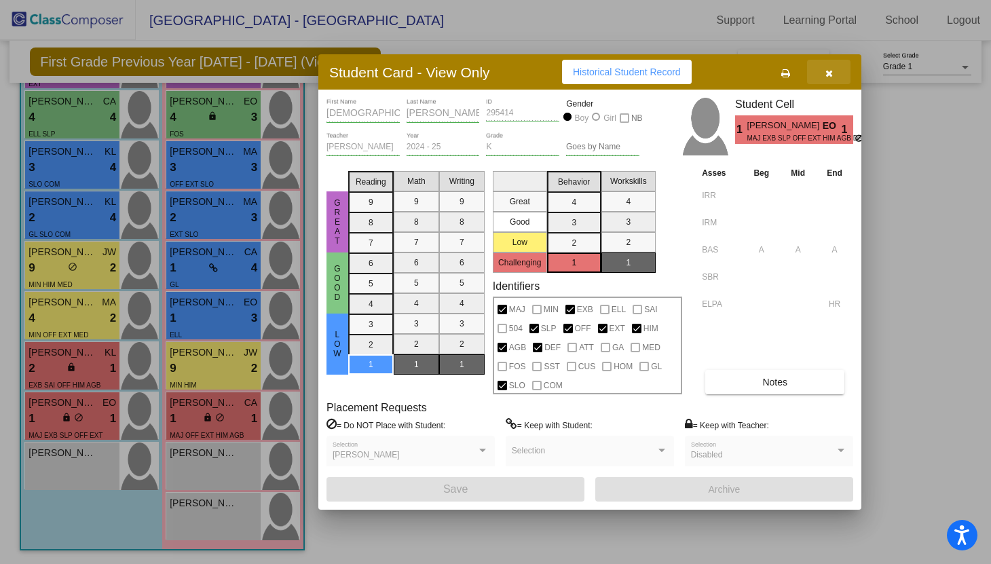
click at [832, 71] on icon "button" at bounding box center [828, 74] width 7 height 10
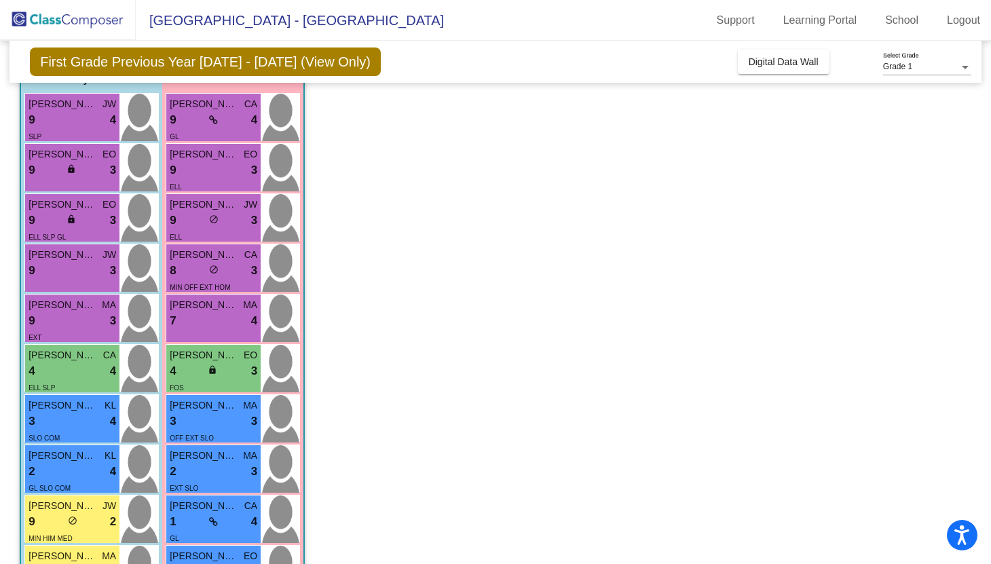
scroll to position [120, 0]
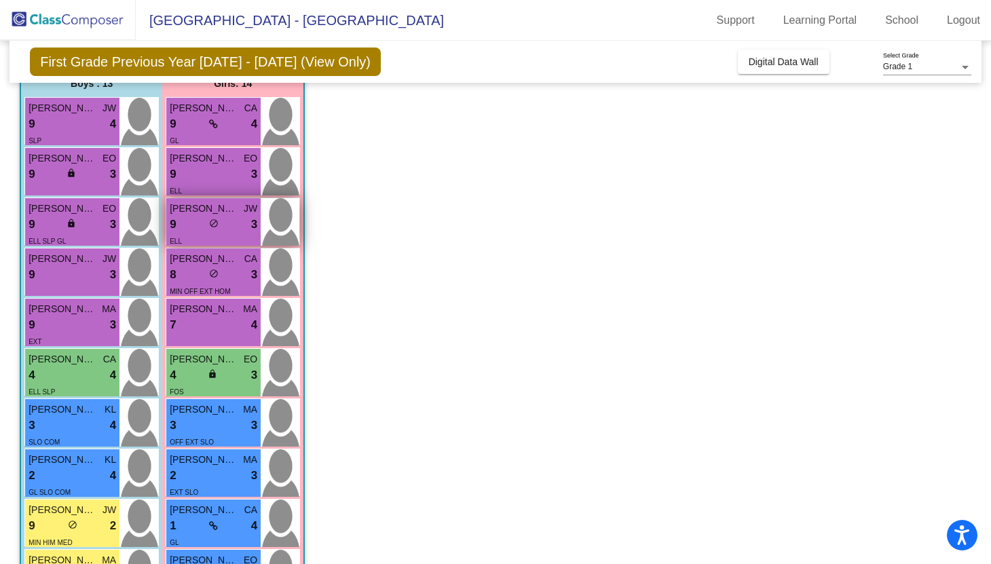
click at [234, 231] on div "9 lock do_not_disturb_alt 3" at bounding box center [214, 225] width 88 height 18
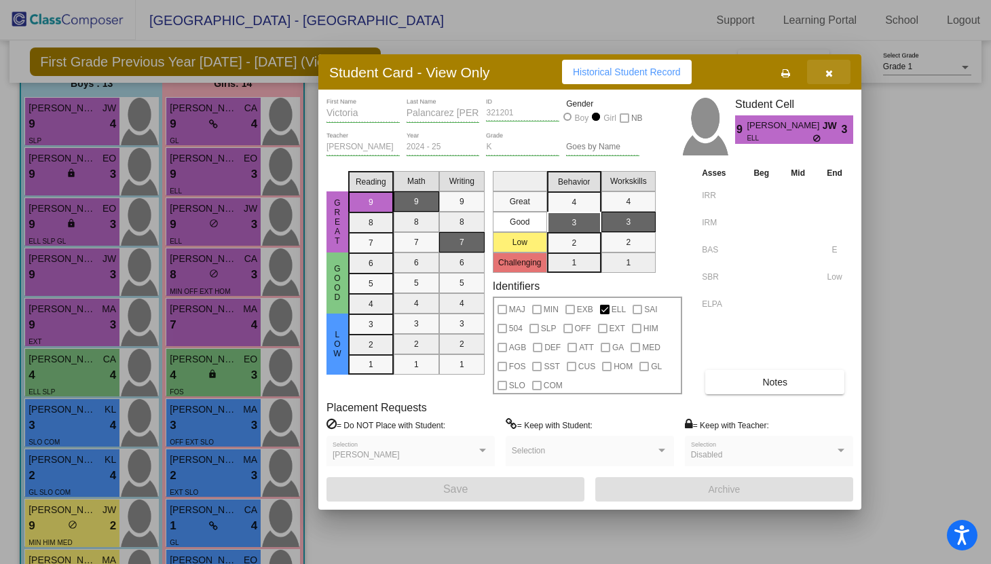
click at [834, 73] on button "button" at bounding box center [828, 72] width 43 height 24
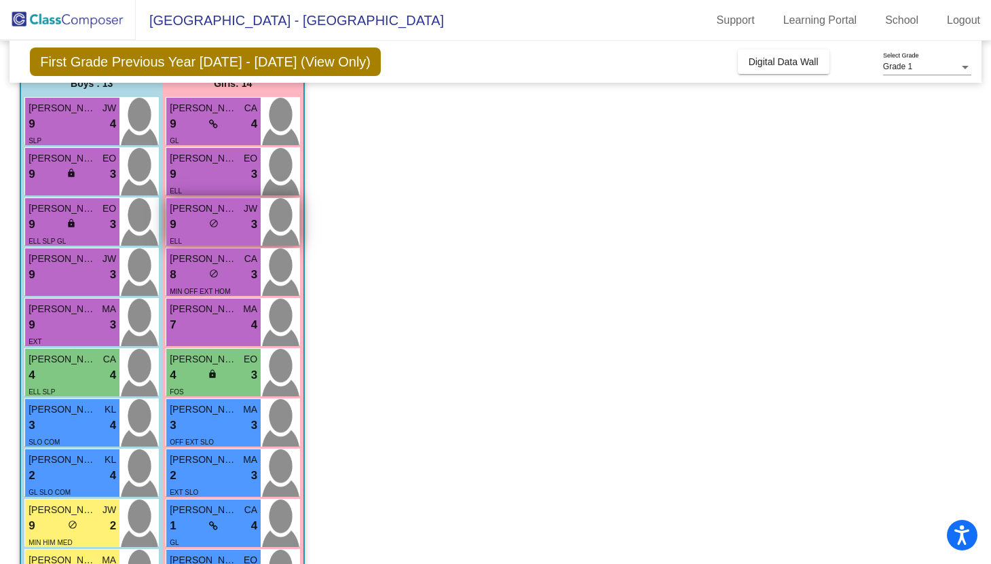
click at [216, 211] on span "[PERSON_NAME]" at bounding box center [204, 209] width 68 height 14
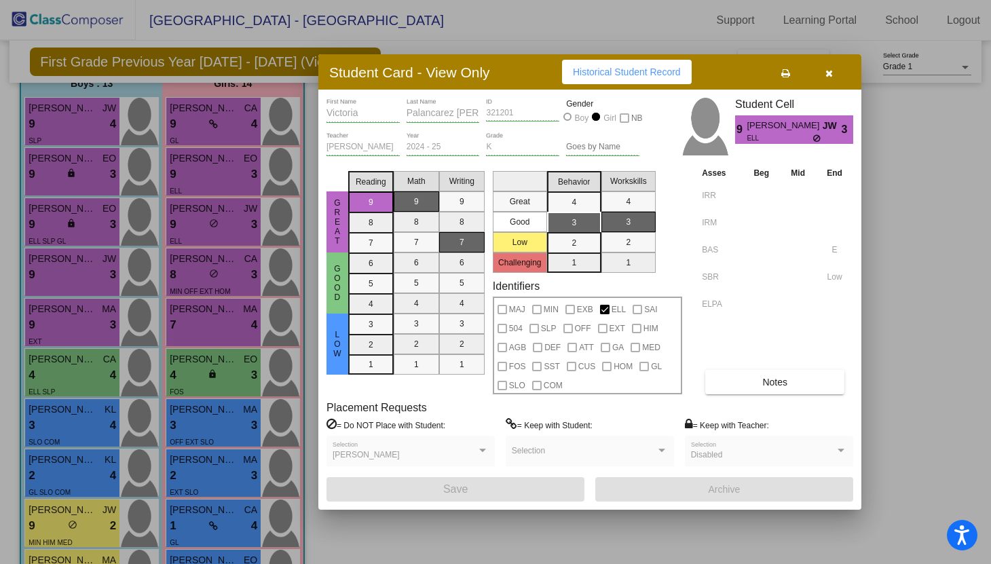
click at [753, 389] on button "Notes" at bounding box center [774, 382] width 139 height 24
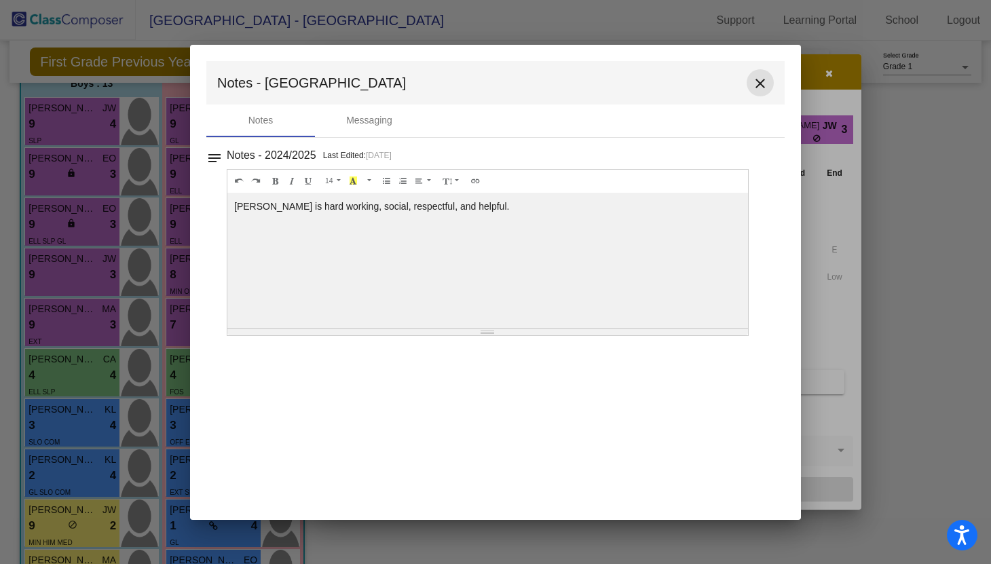
click at [756, 86] on mat-icon "close" at bounding box center [760, 83] width 16 height 16
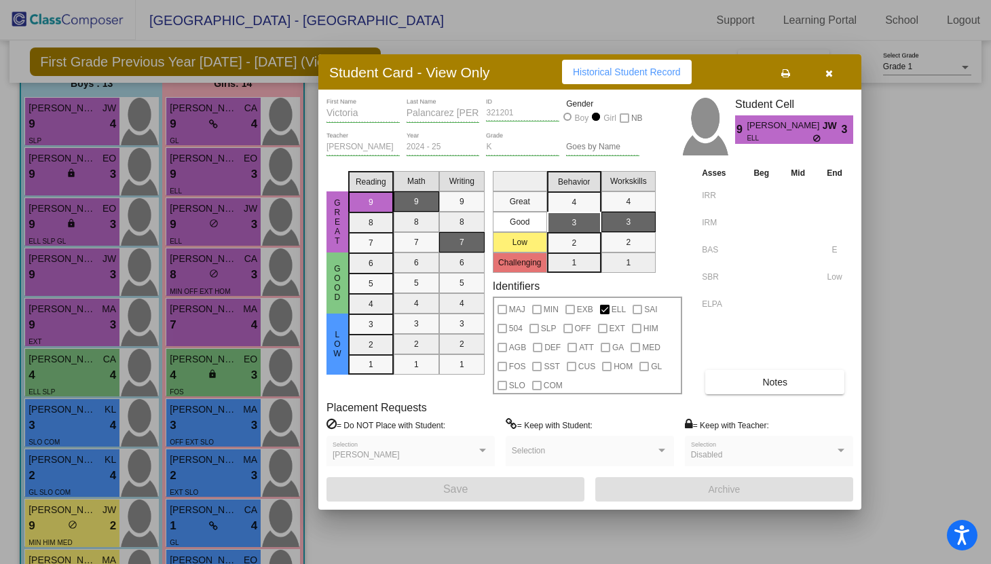
click at [827, 73] on icon "button" at bounding box center [828, 74] width 7 height 10
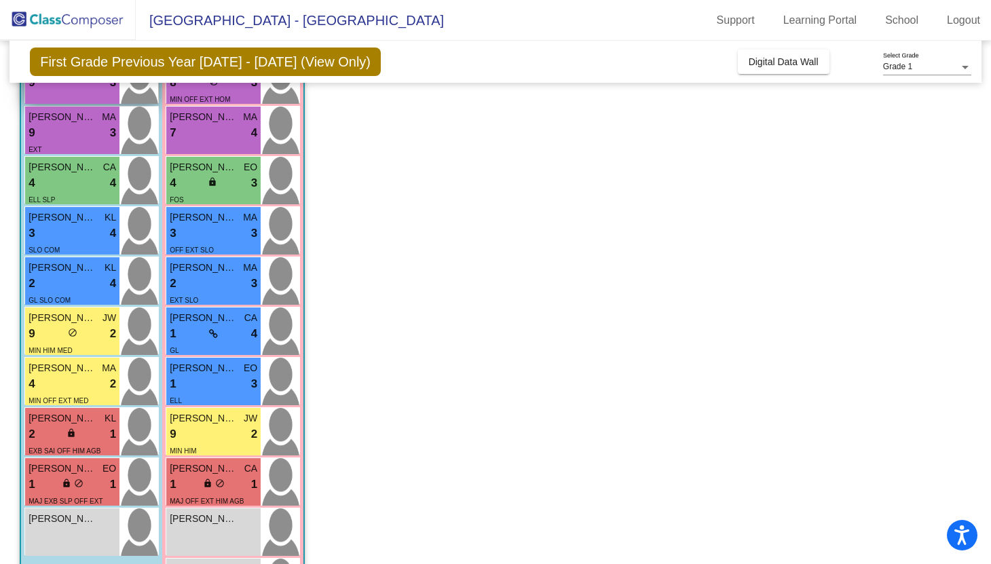
scroll to position [324, 0]
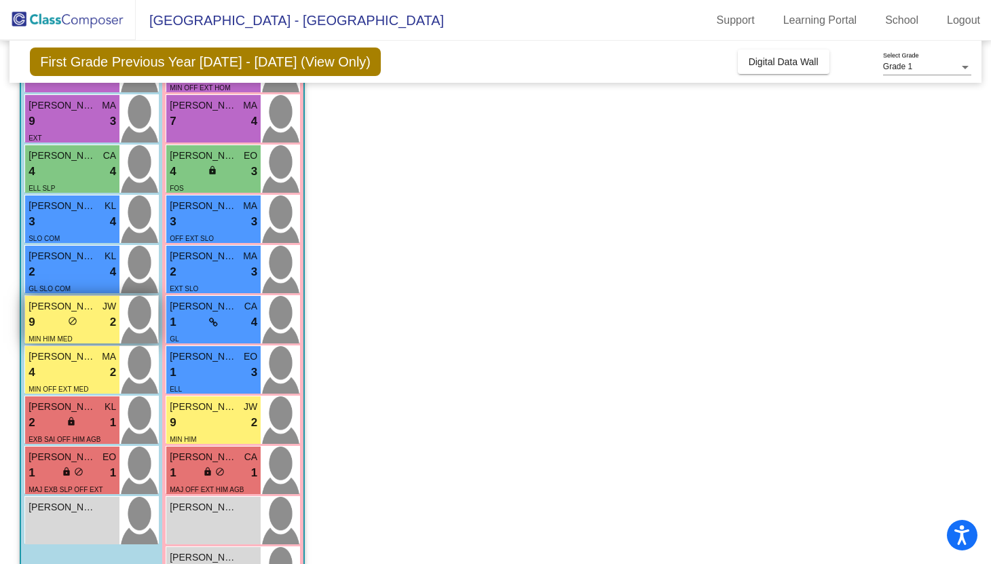
click at [71, 337] on span "MIN HIM MED" at bounding box center [50, 338] width 43 height 7
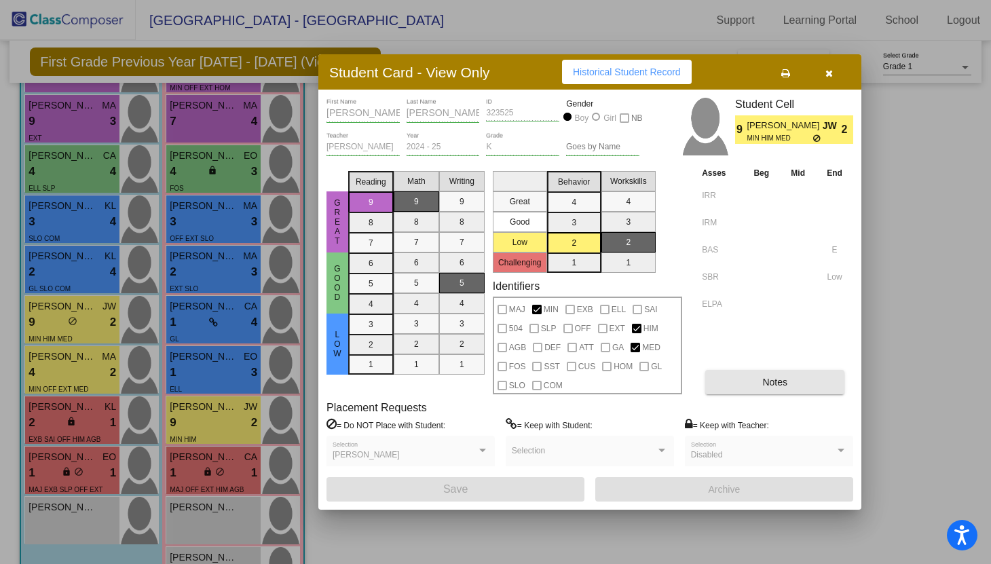
click at [766, 382] on span "Notes" at bounding box center [774, 382] width 25 height 11
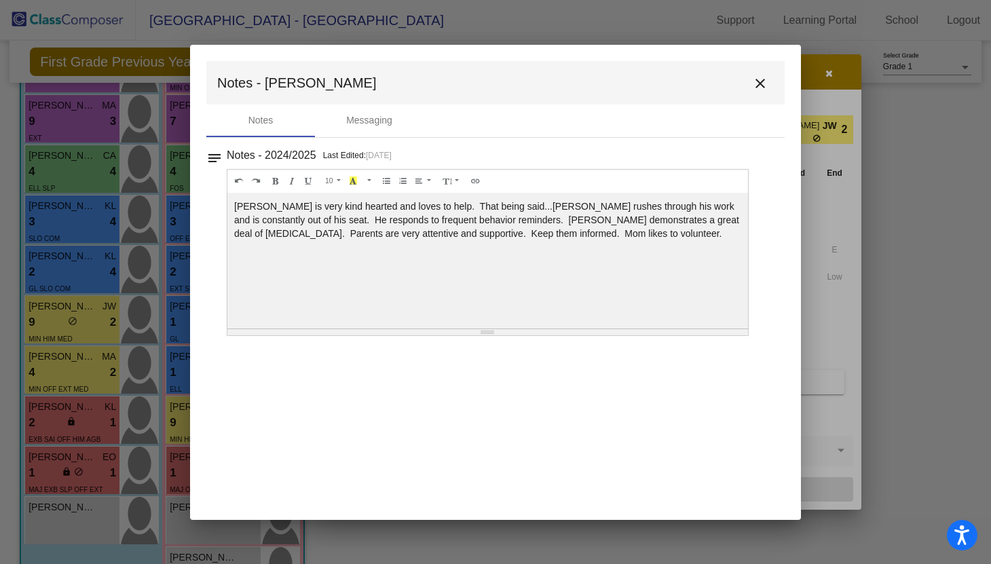
click at [762, 88] on mat-icon "close" at bounding box center [760, 83] width 16 height 16
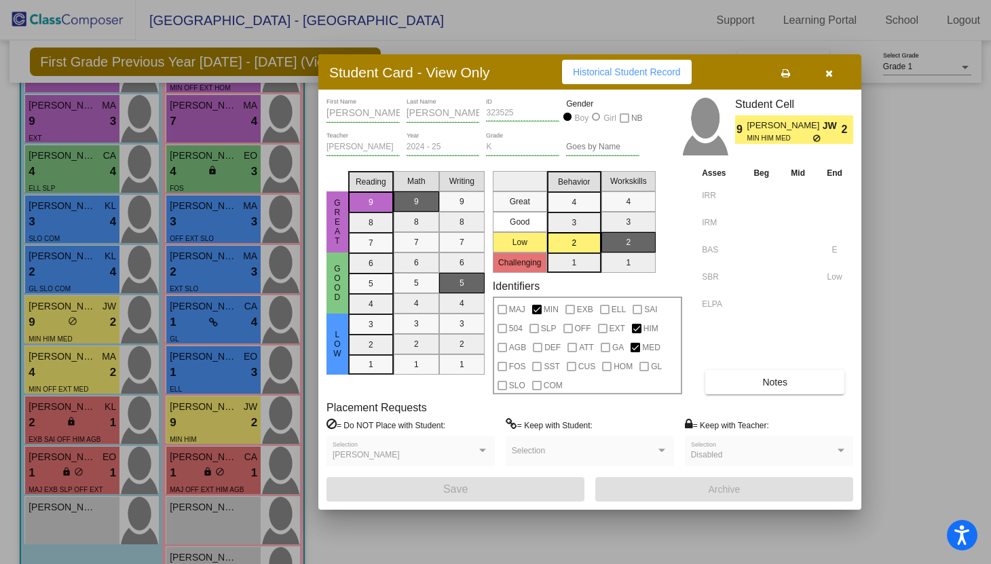
click at [841, 77] on button "button" at bounding box center [828, 72] width 43 height 24
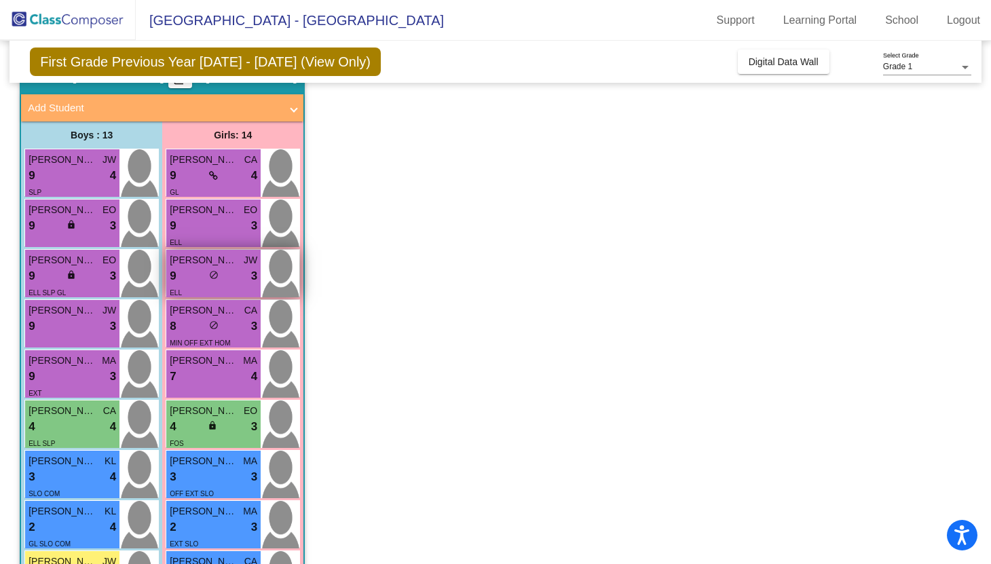
scroll to position [60, 0]
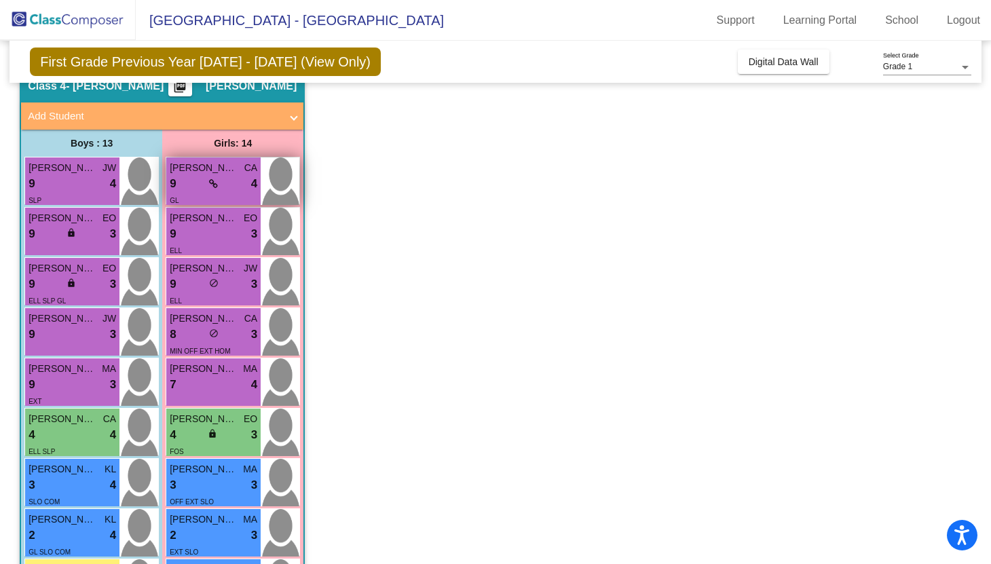
click at [203, 190] on div "9 lock do_not_disturb_alt 4" at bounding box center [214, 184] width 88 height 18
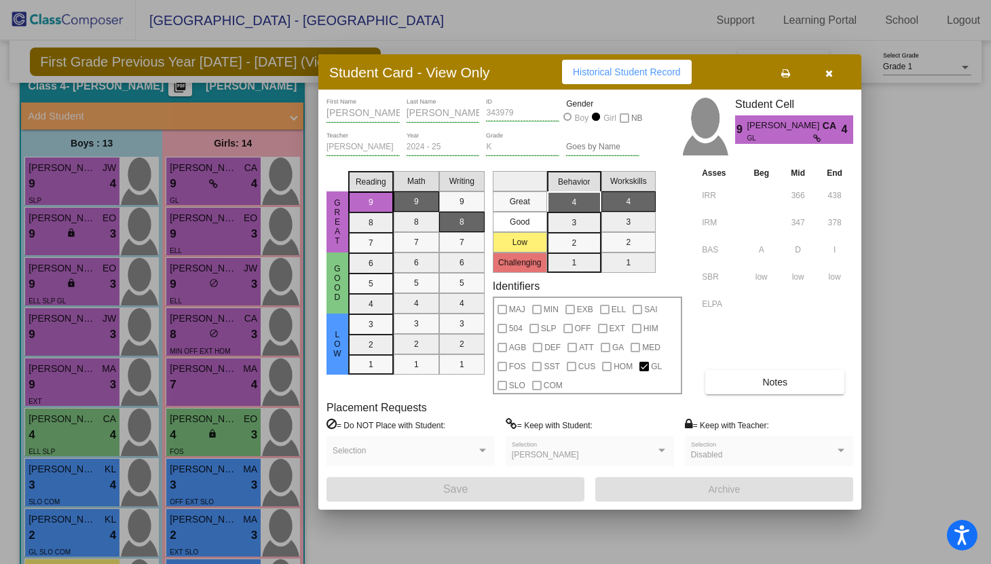
click at [724, 382] on button "Notes" at bounding box center [774, 382] width 139 height 24
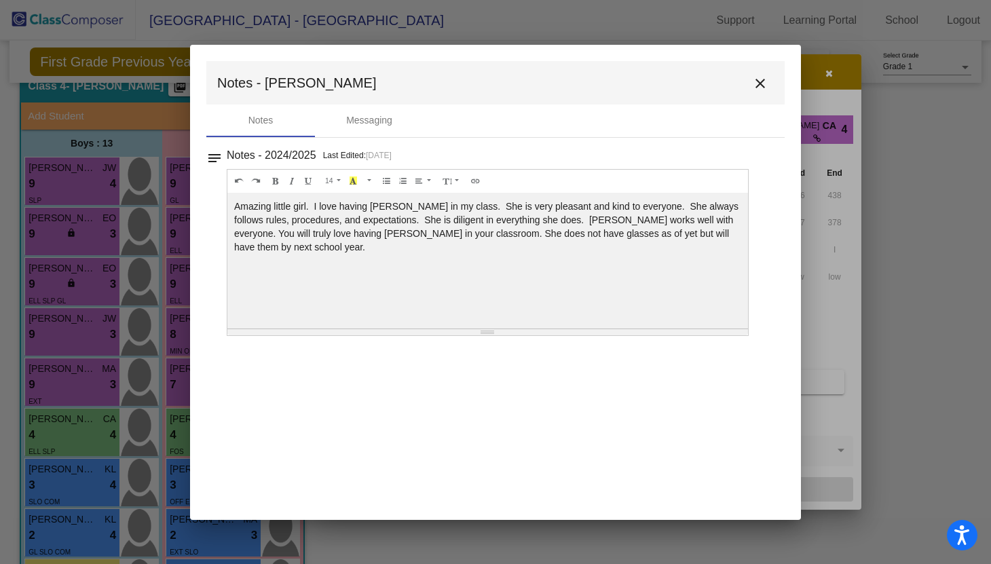
click at [760, 81] on mat-icon "close" at bounding box center [760, 83] width 16 height 16
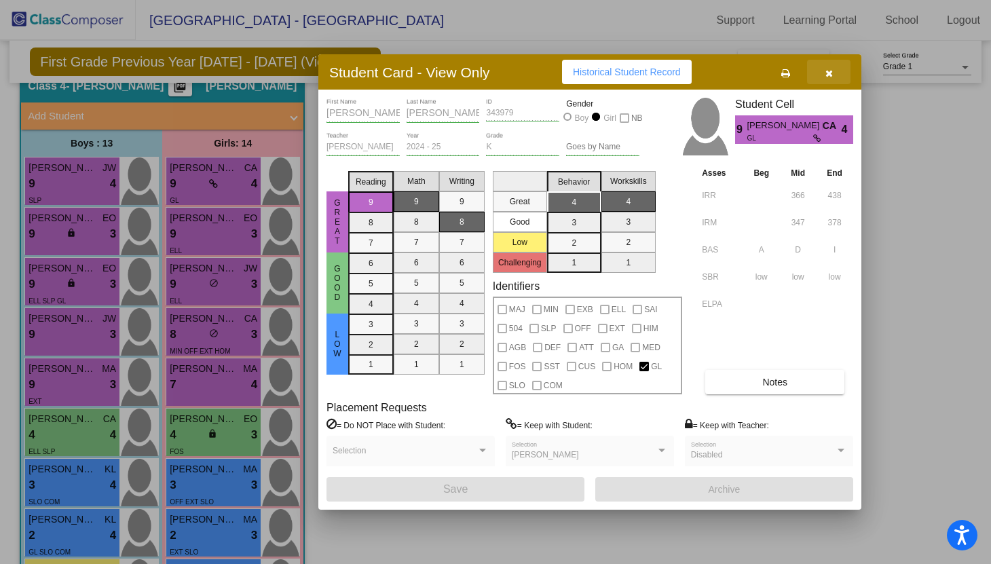
click at [827, 76] on icon "button" at bounding box center [828, 74] width 7 height 10
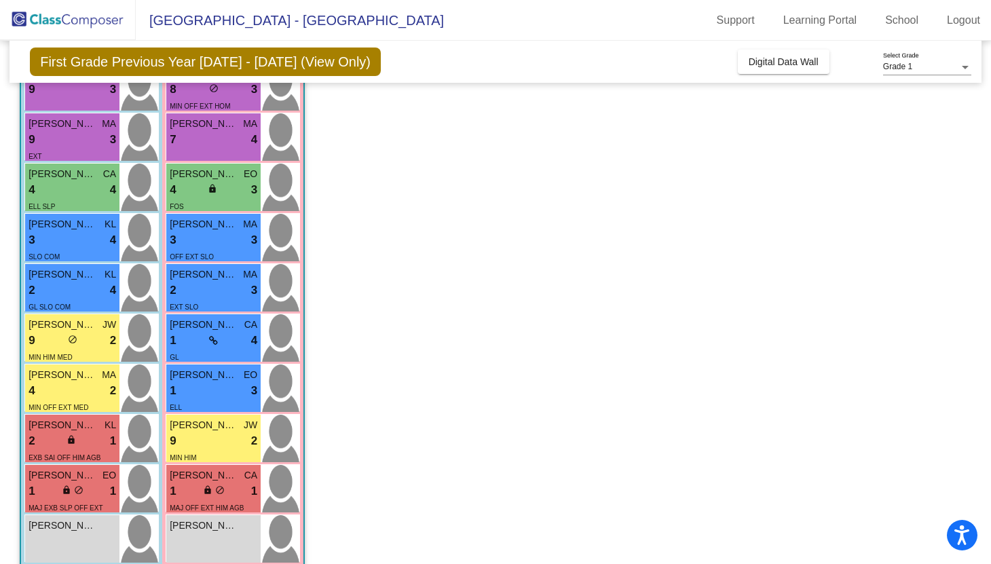
scroll to position [314, 0]
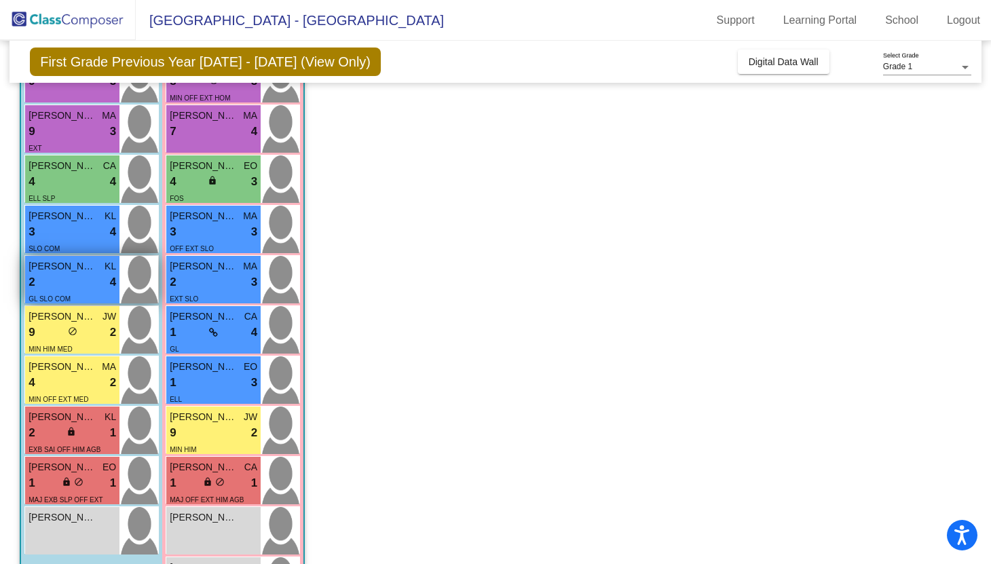
click at [103, 276] on div "2 lock do_not_disturb_alt 4" at bounding box center [73, 283] width 88 height 18
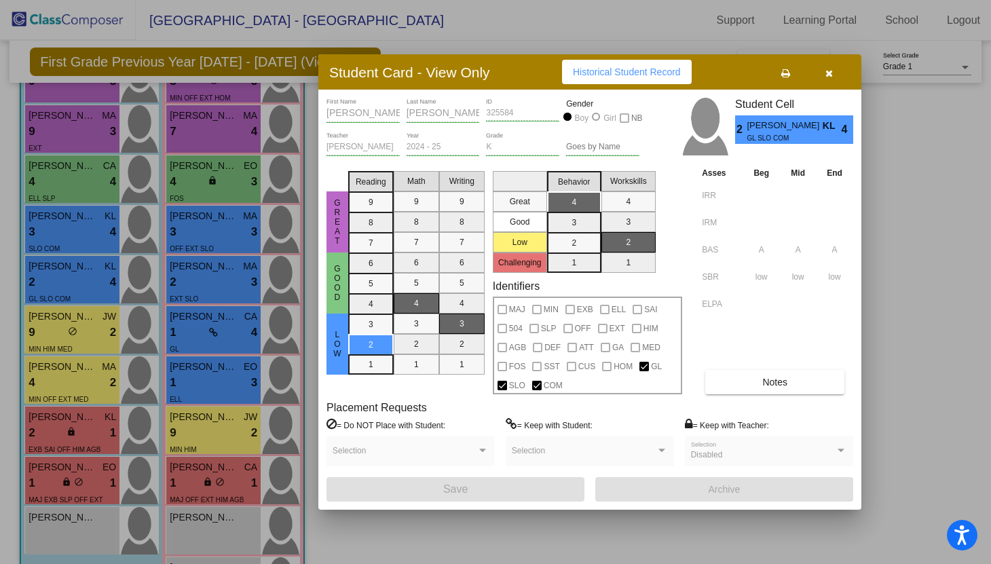
click at [834, 71] on button "button" at bounding box center [828, 72] width 43 height 24
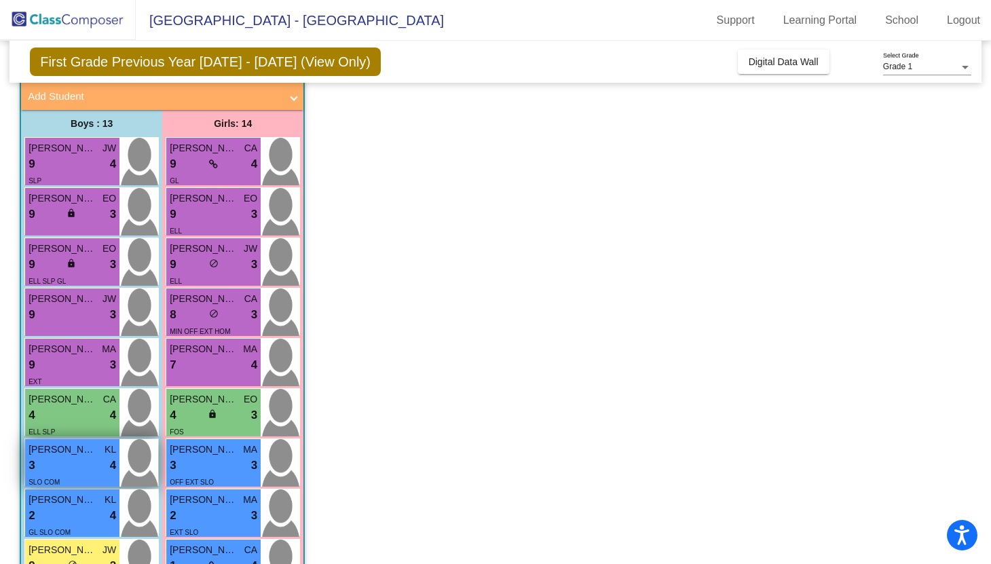
scroll to position [69, 0]
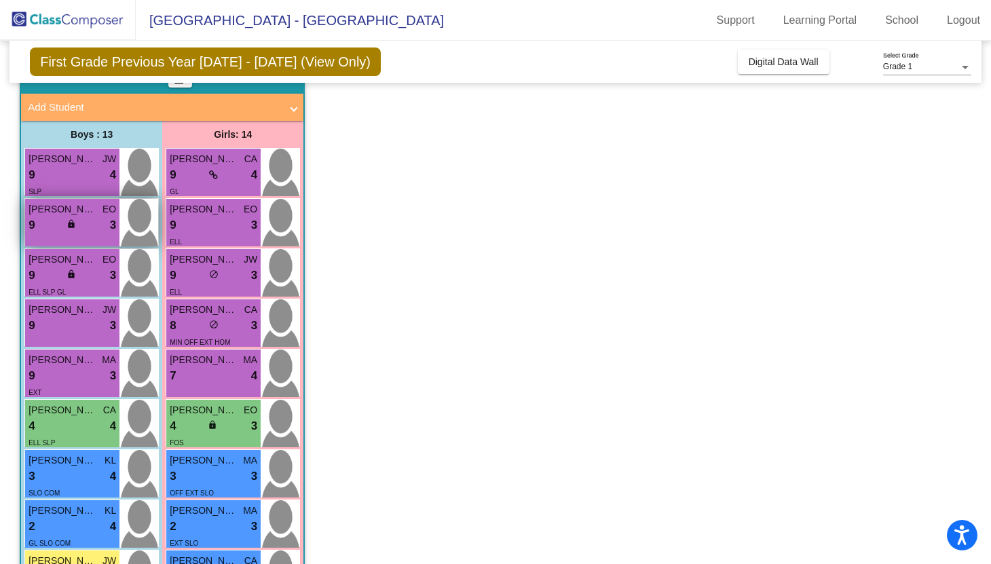
click at [88, 219] on div "9 lock do_not_disturb_alt 3" at bounding box center [73, 226] width 88 height 18
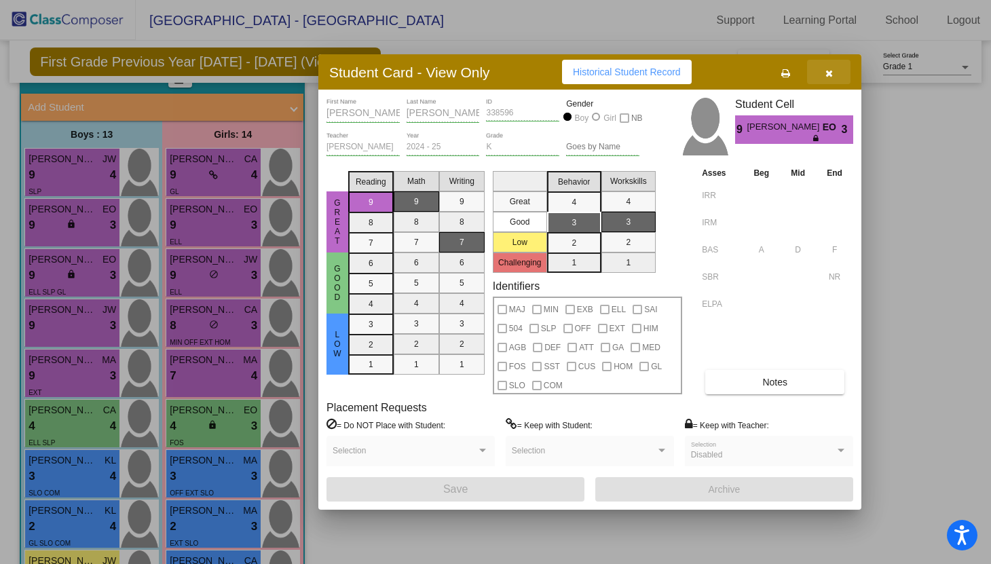
click at [831, 75] on icon "button" at bounding box center [828, 74] width 7 height 10
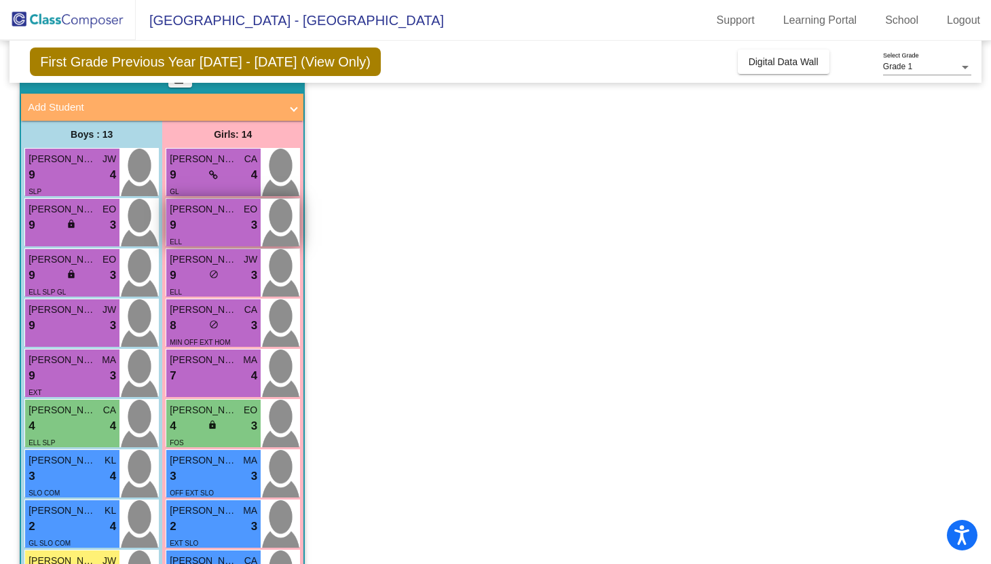
click at [185, 223] on div "9 lock do_not_disturb_alt 3" at bounding box center [214, 226] width 88 height 18
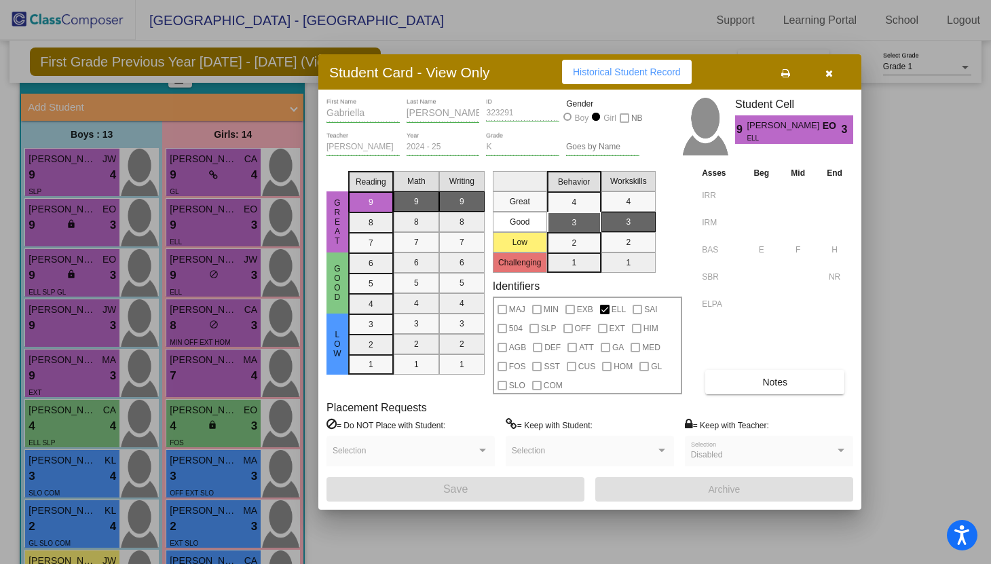
click at [830, 67] on span "button" at bounding box center [828, 72] width 7 height 11
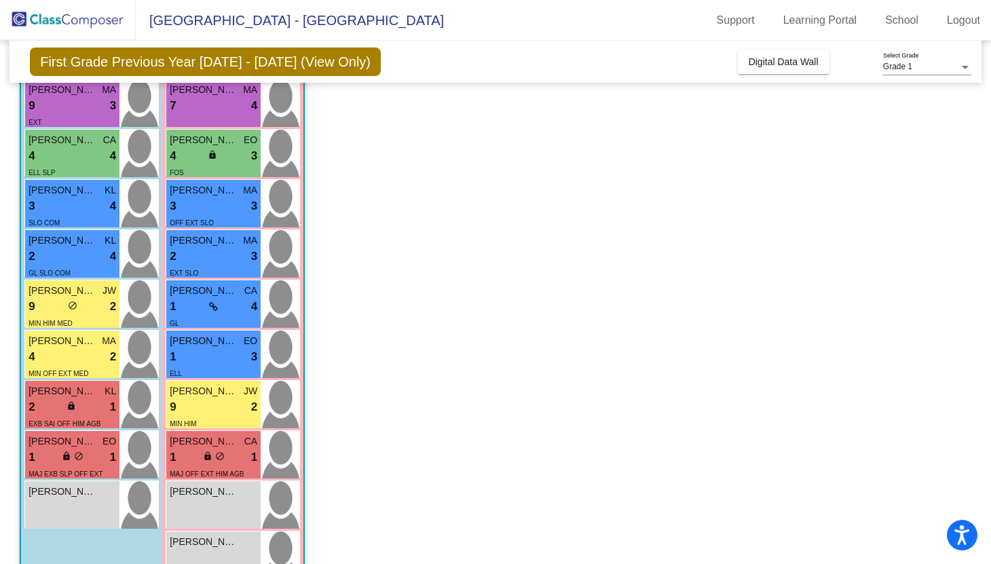
scroll to position [378, 0]
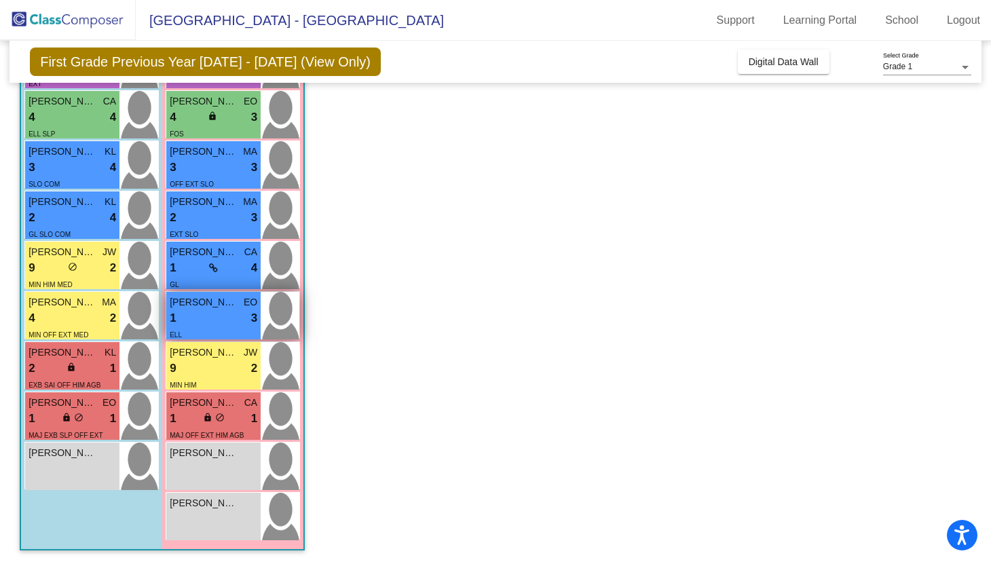
click at [218, 308] on span "[PERSON_NAME]" at bounding box center [204, 302] width 68 height 14
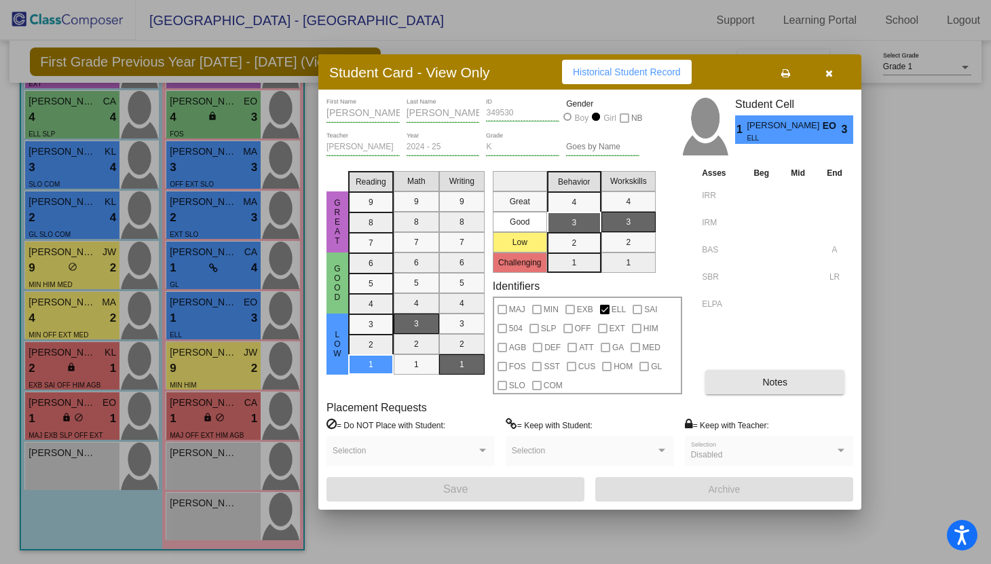
click at [734, 386] on button "Notes" at bounding box center [774, 382] width 139 height 24
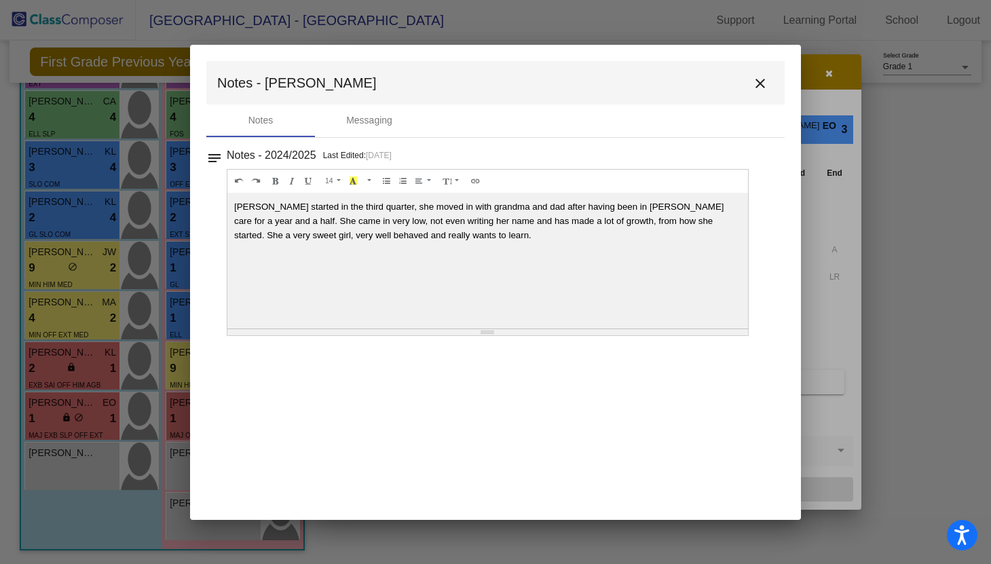
click at [761, 86] on mat-icon "close" at bounding box center [760, 83] width 16 height 16
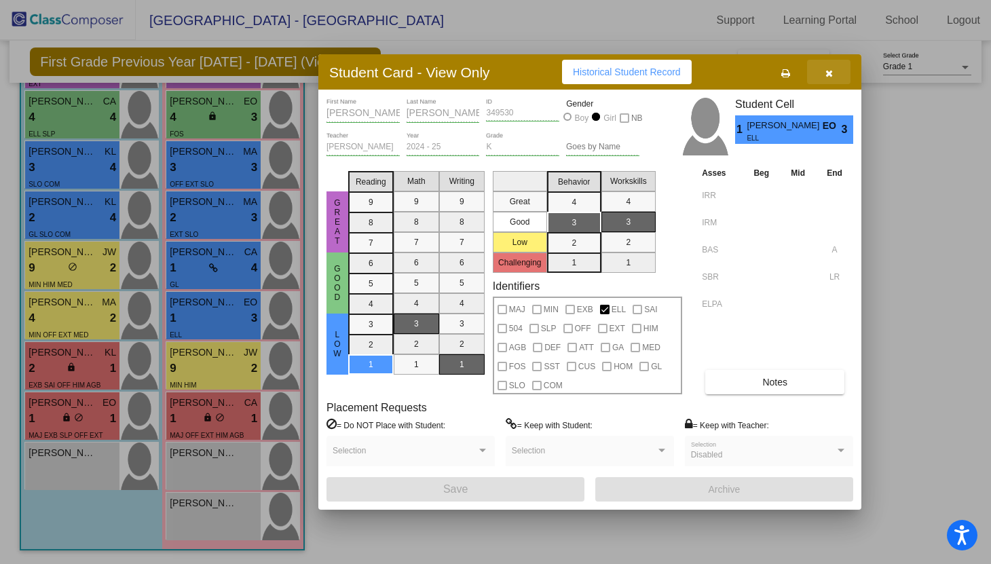
click at [830, 80] on button "button" at bounding box center [828, 72] width 43 height 24
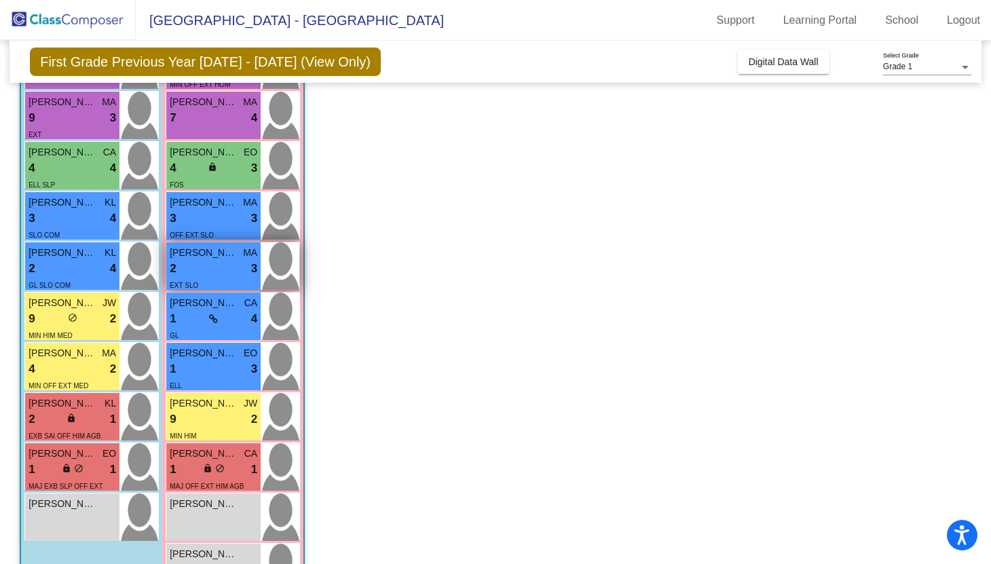
scroll to position [339, 0]
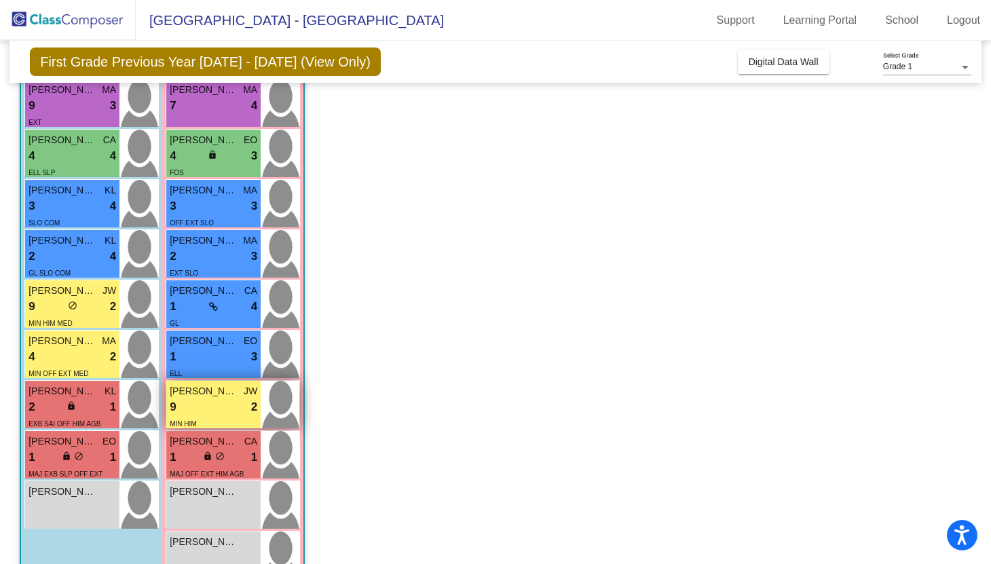
click at [226, 402] on div "9 lock do_not_disturb_alt 2" at bounding box center [214, 407] width 88 height 18
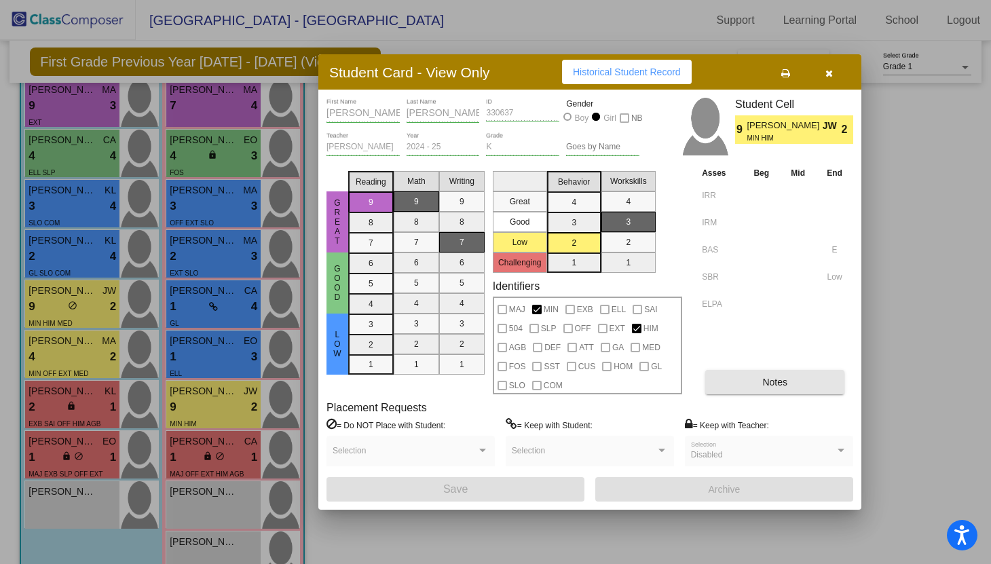
click at [778, 391] on button "Notes" at bounding box center [774, 382] width 139 height 24
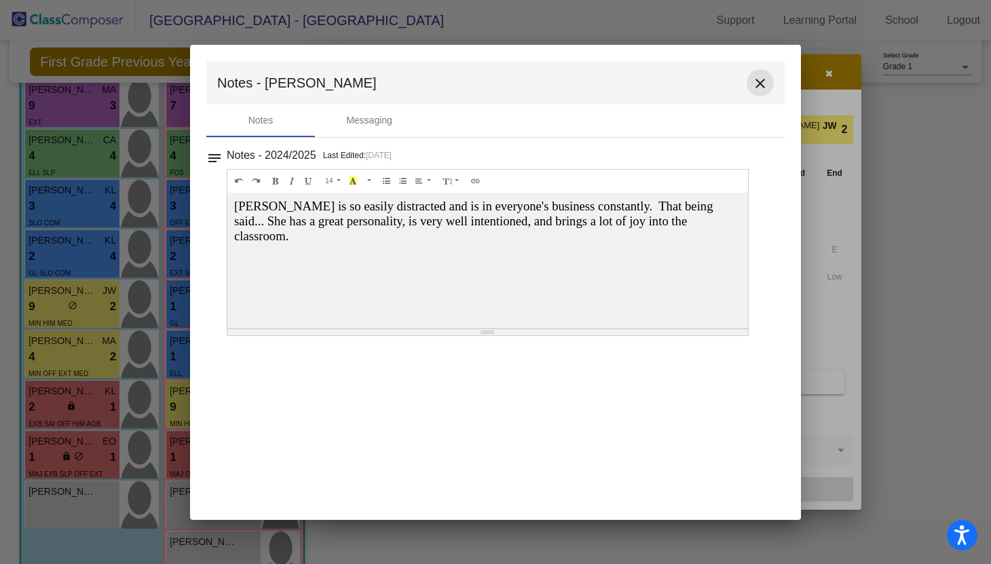
click at [760, 83] on mat-icon "close" at bounding box center [760, 83] width 16 height 16
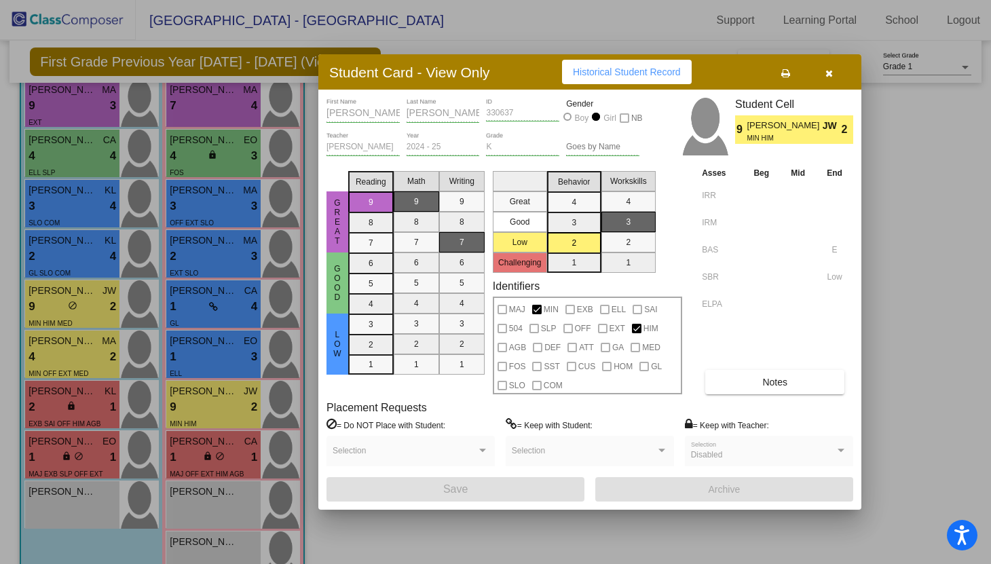
click at [830, 77] on icon "button" at bounding box center [828, 74] width 7 height 10
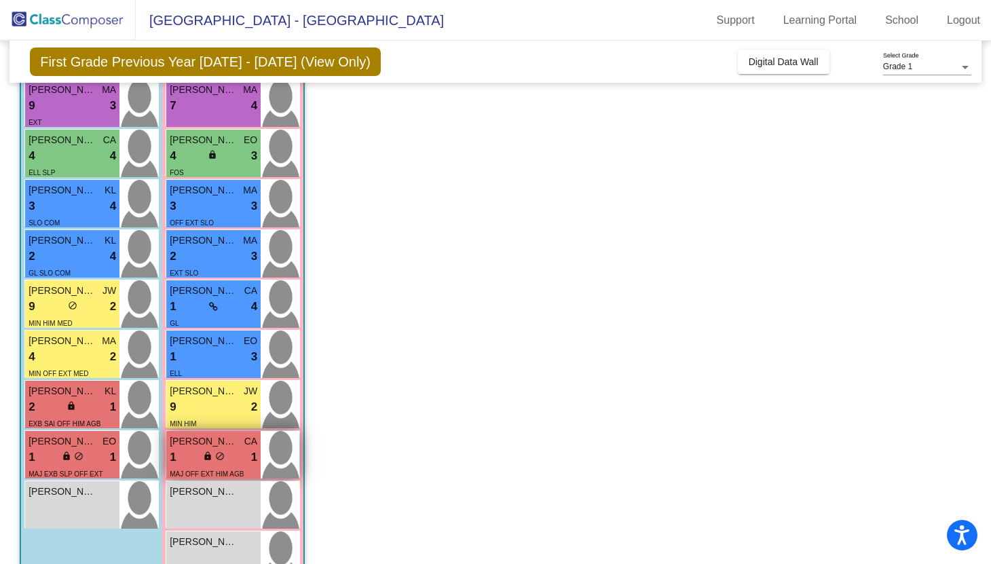
click at [212, 462] on div "lock do_not_disturb_alt" at bounding box center [214, 458] width 22 height 14
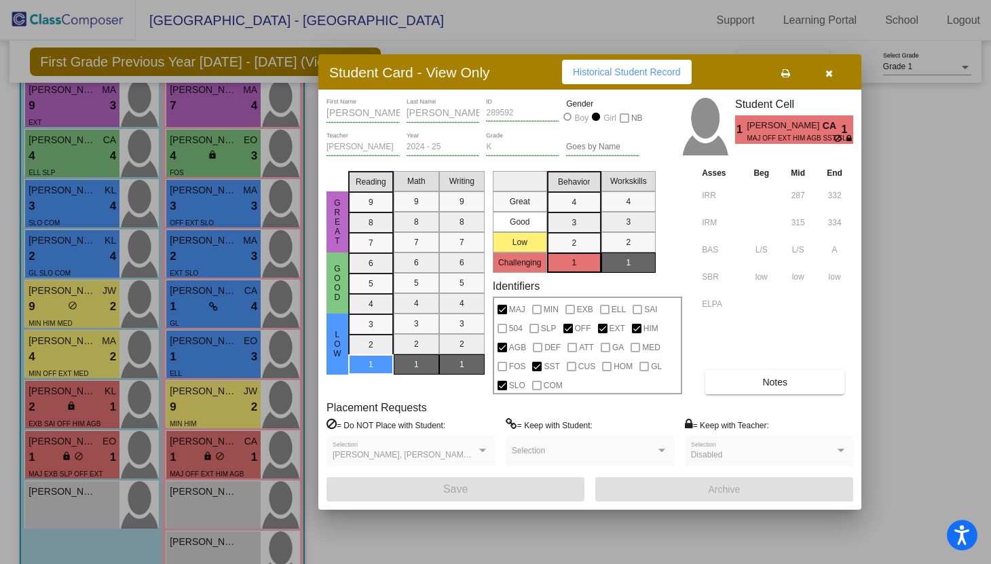
click at [757, 375] on button "Notes" at bounding box center [774, 382] width 139 height 24
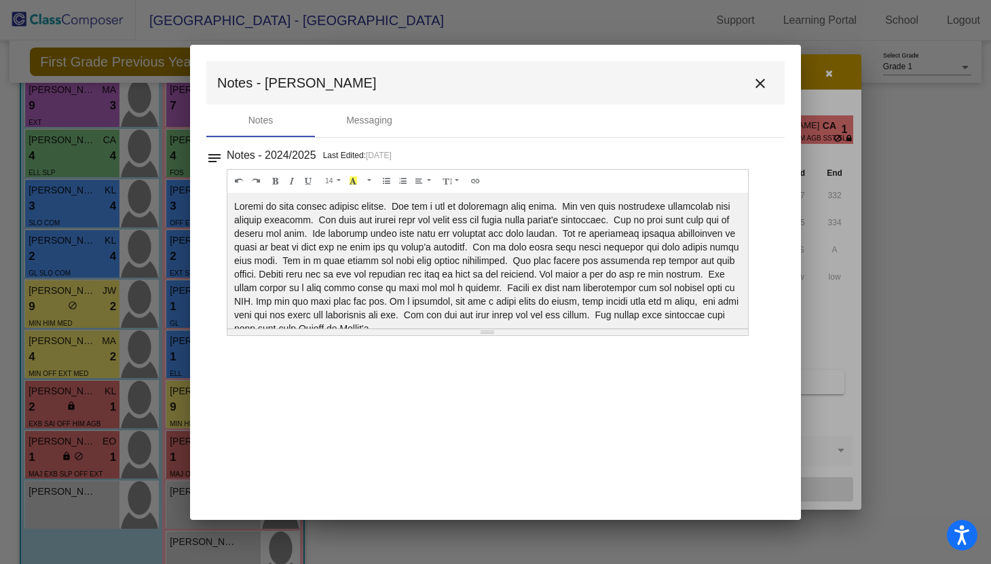
scroll to position [14, 0]
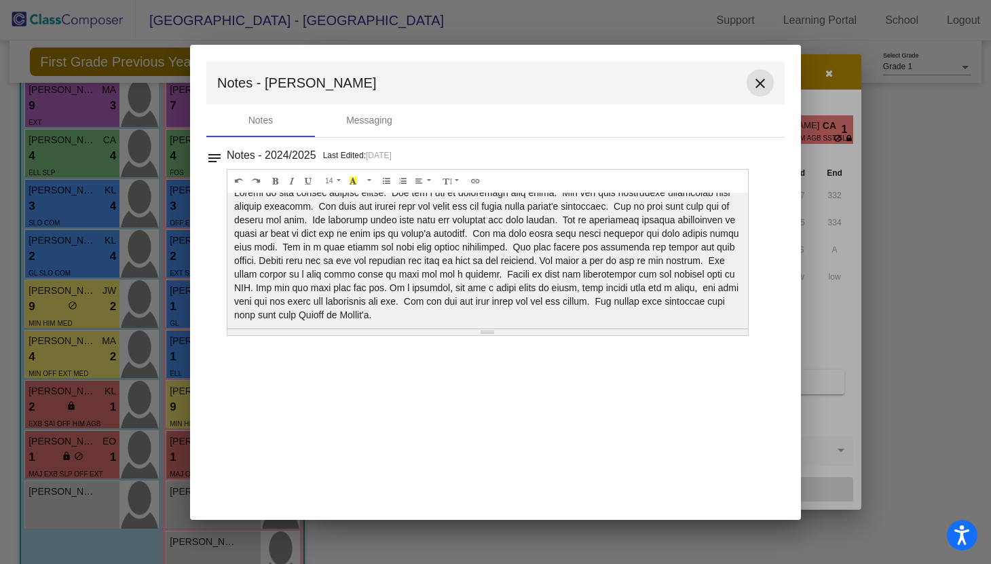
click at [756, 83] on mat-icon "close" at bounding box center [760, 83] width 16 height 16
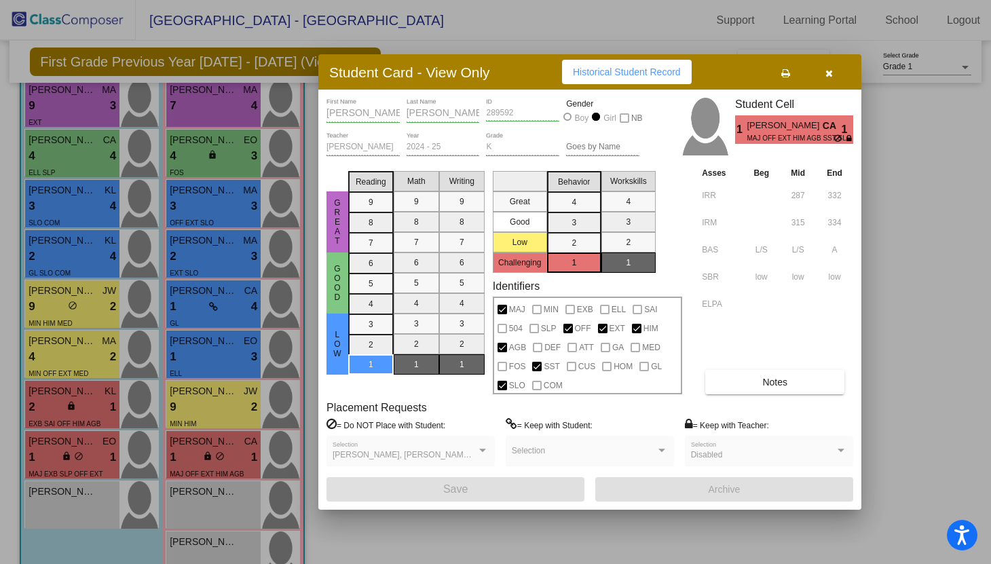
click at [830, 72] on icon "button" at bounding box center [828, 74] width 7 height 10
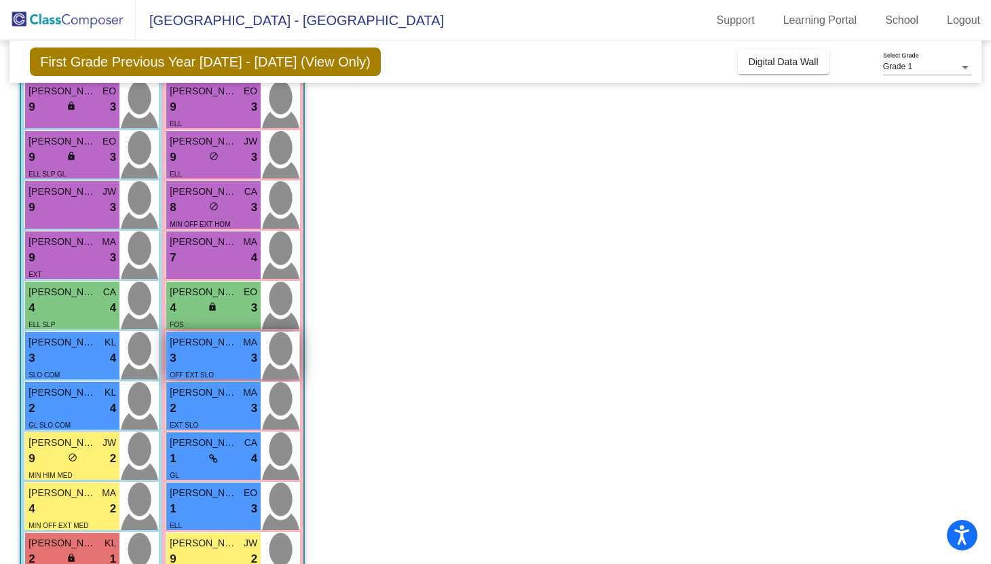
scroll to position [0, 0]
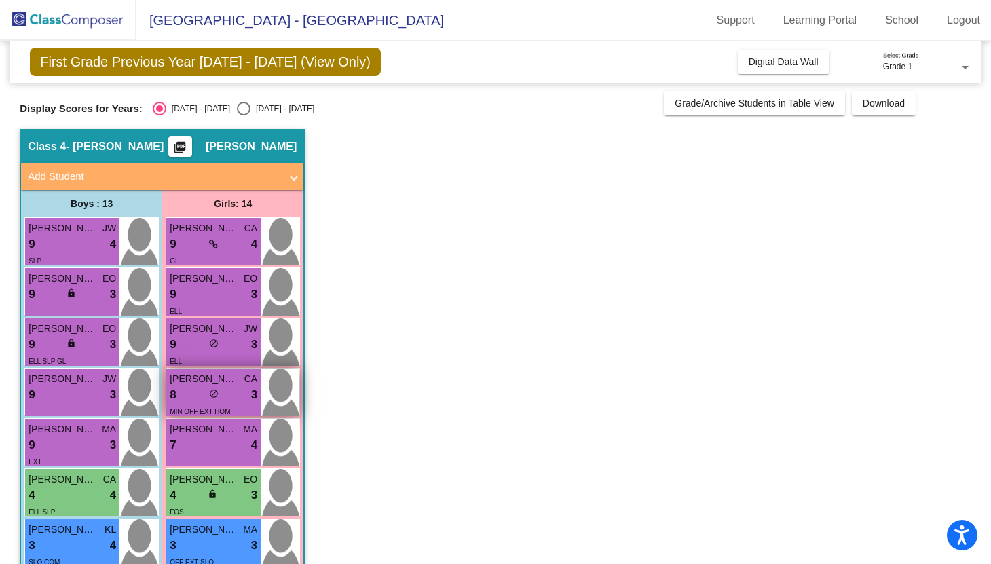
click at [227, 393] on div "8 lock do_not_disturb_alt 3" at bounding box center [214, 395] width 88 height 18
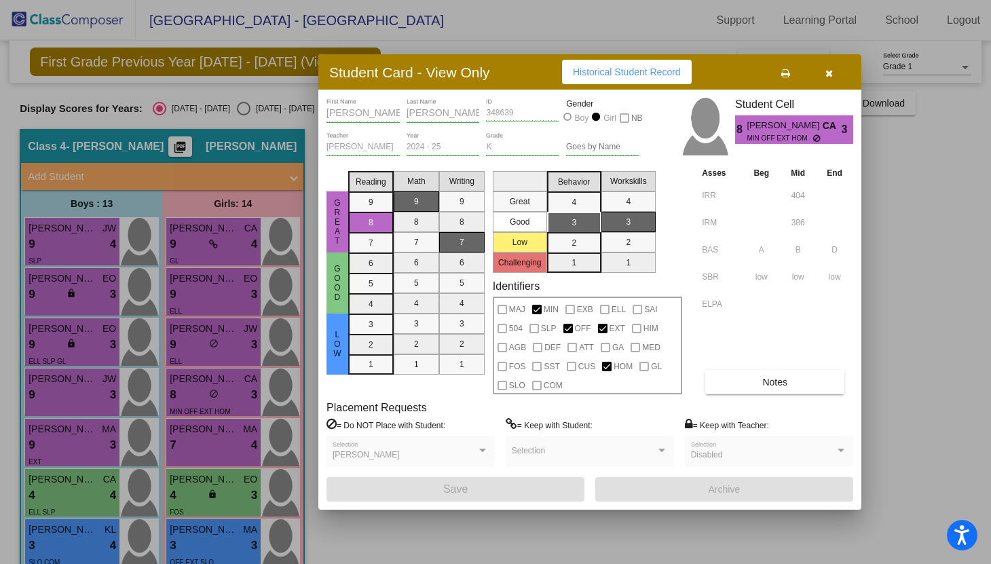
click at [782, 391] on button "Notes" at bounding box center [774, 382] width 139 height 24
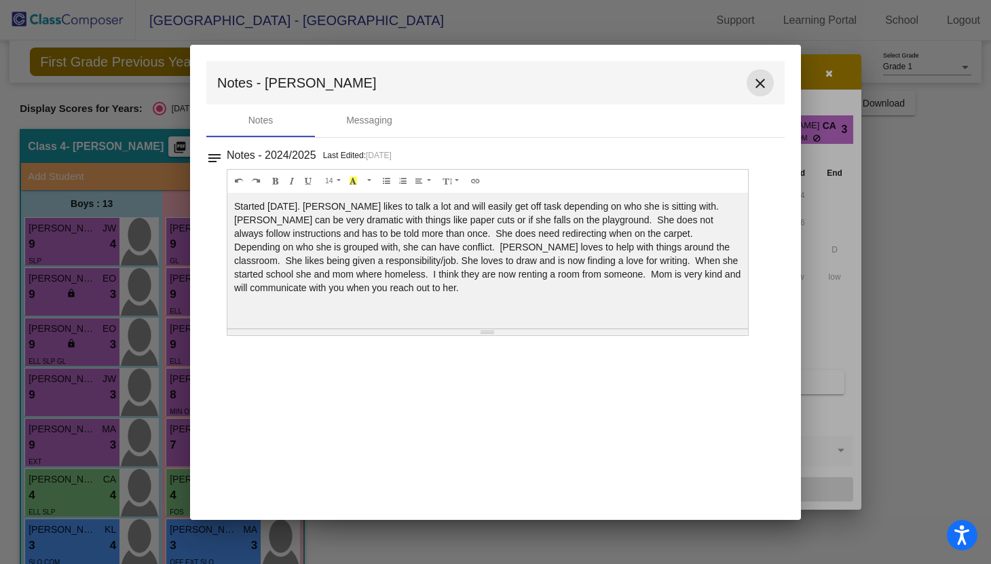
click at [758, 83] on mat-icon "close" at bounding box center [760, 83] width 16 height 16
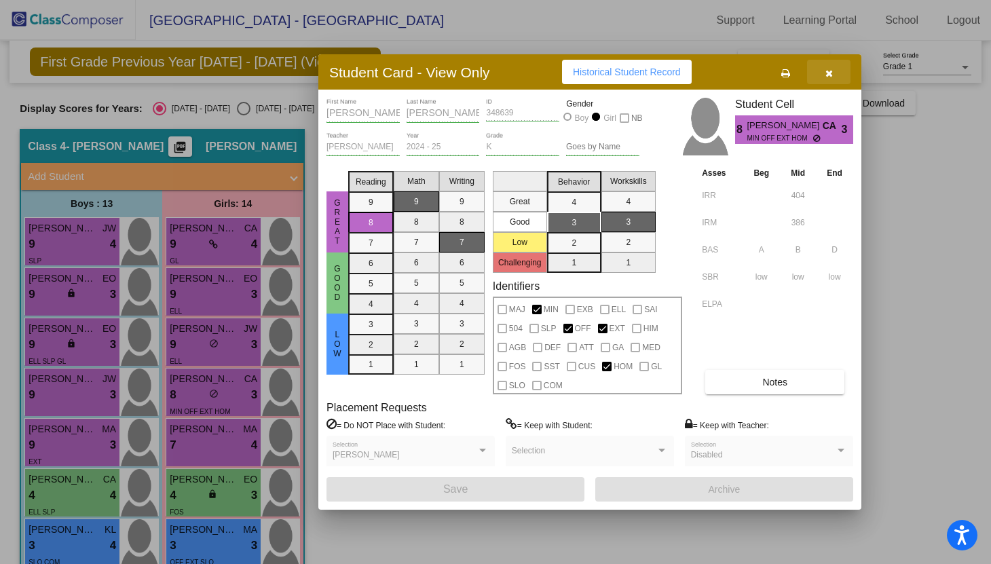
click at [828, 74] on icon "button" at bounding box center [828, 74] width 7 height 10
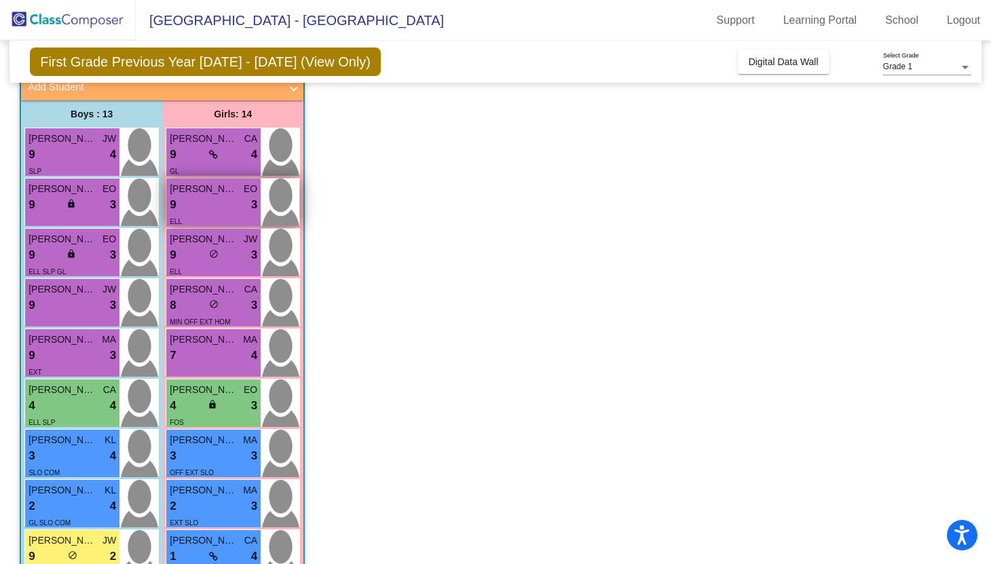
scroll to position [92, 0]
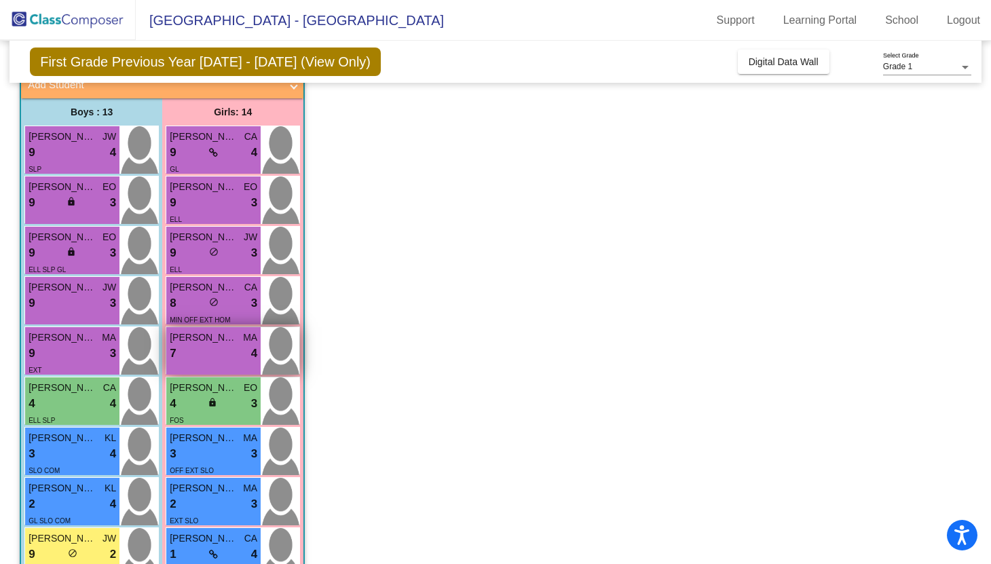
click at [216, 356] on div "7 lock do_not_disturb_alt 4" at bounding box center [214, 354] width 88 height 18
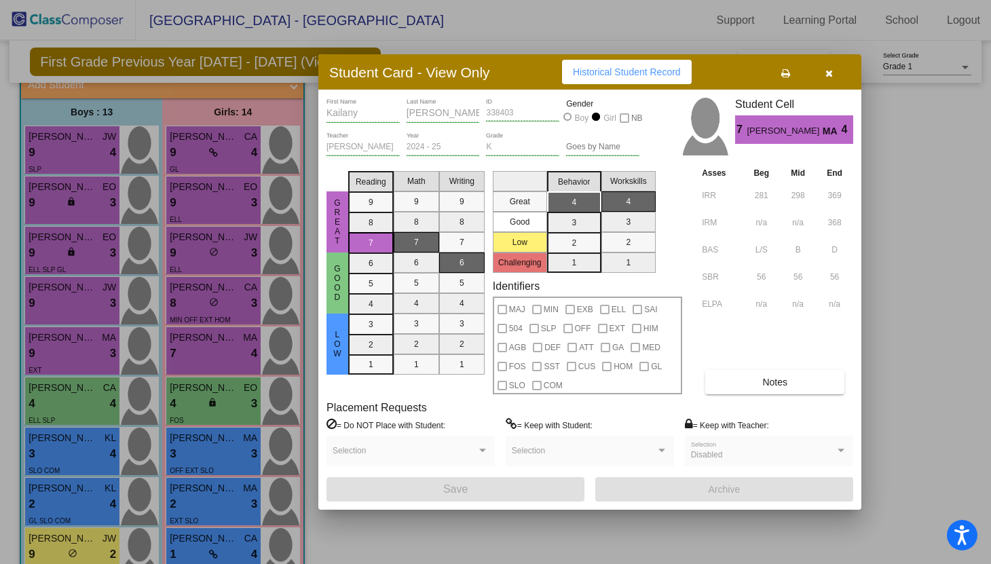
click at [225, 301] on div at bounding box center [495, 282] width 991 height 564
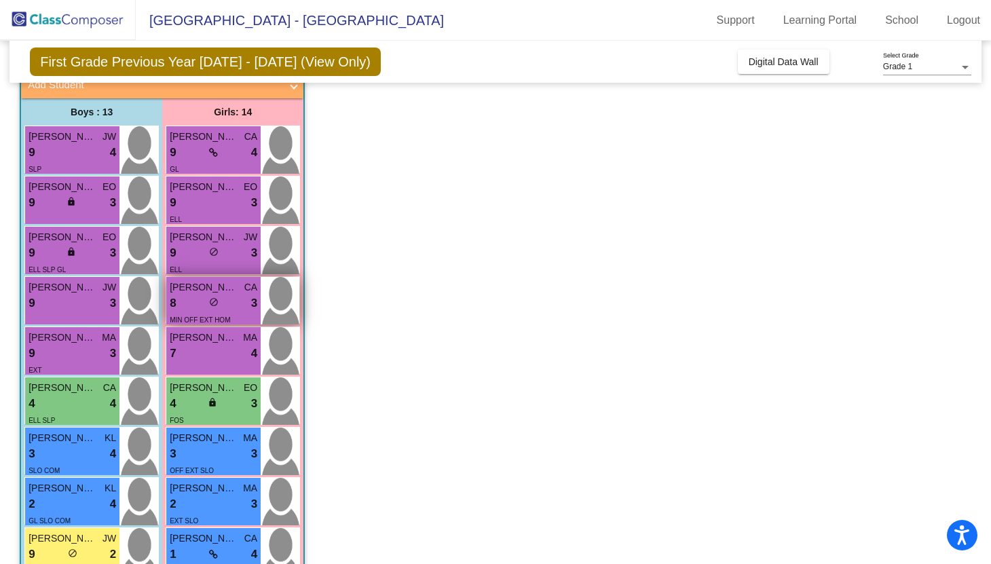
click at [216, 308] on div "lock do_not_disturb_alt" at bounding box center [214, 304] width 10 height 14
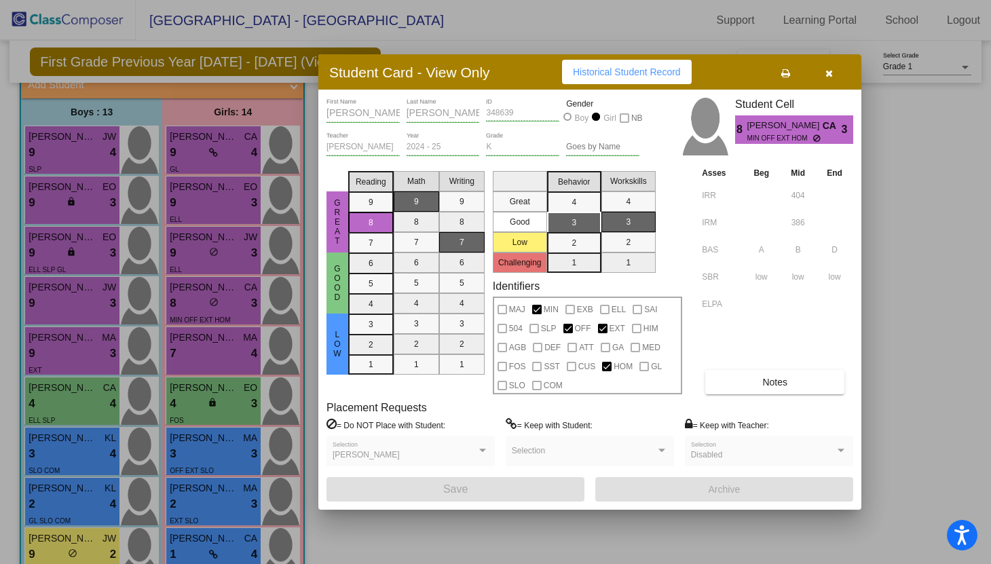
click at [215, 349] on div at bounding box center [495, 282] width 991 height 564
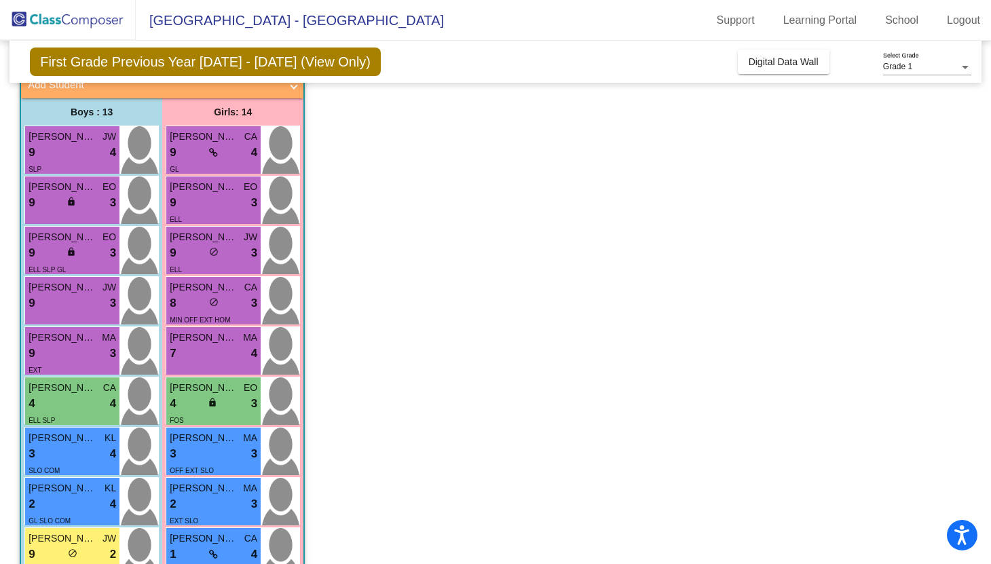
click at [215, 349] on div "7 lock do_not_disturb_alt 4" at bounding box center [214, 354] width 88 height 18
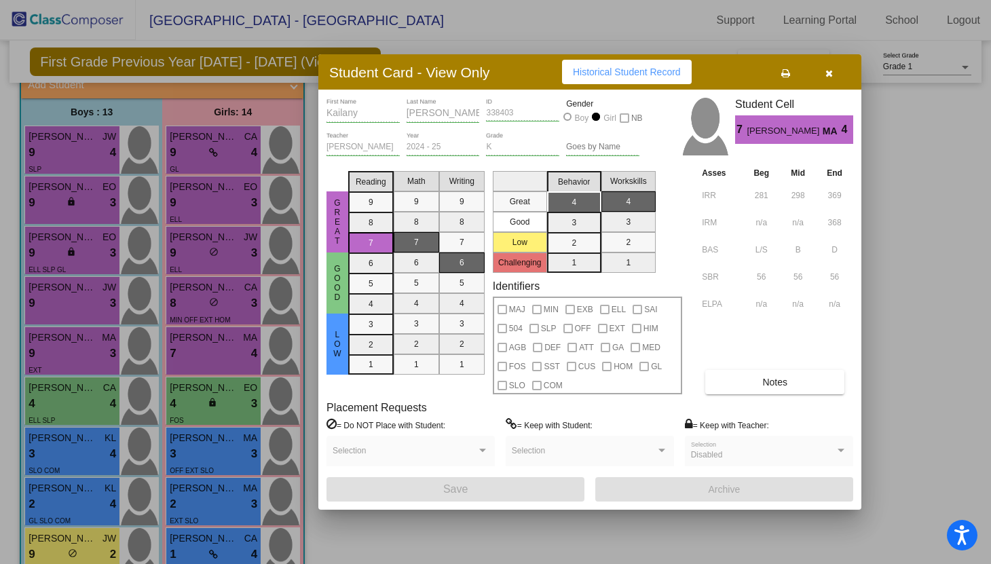
click at [758, 375] on button "Notes" at bounding box center [774, 382] width 139 height 24
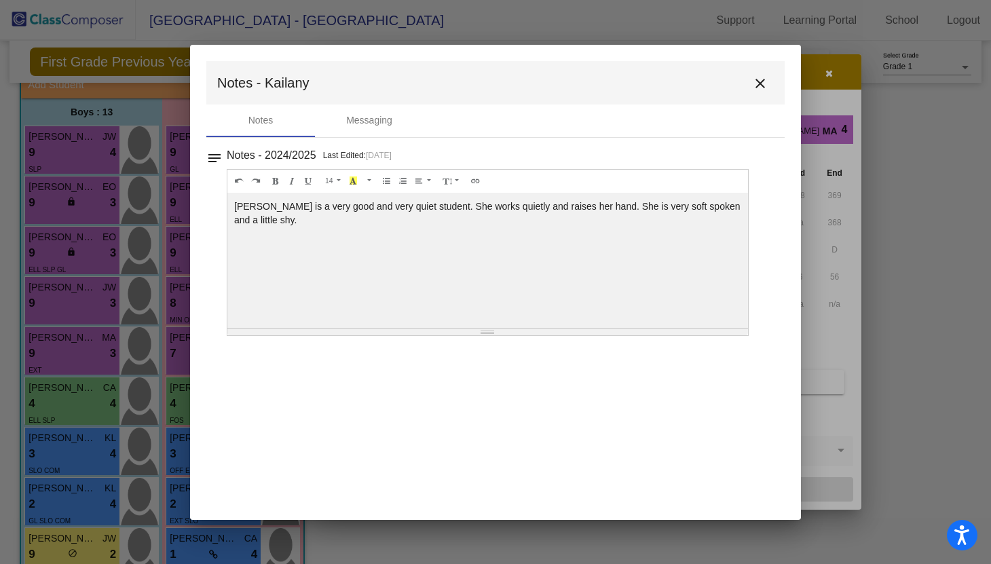
click at [760, 79] on mat-icon "close" at bounding box center [760, 83] width 16 height 16
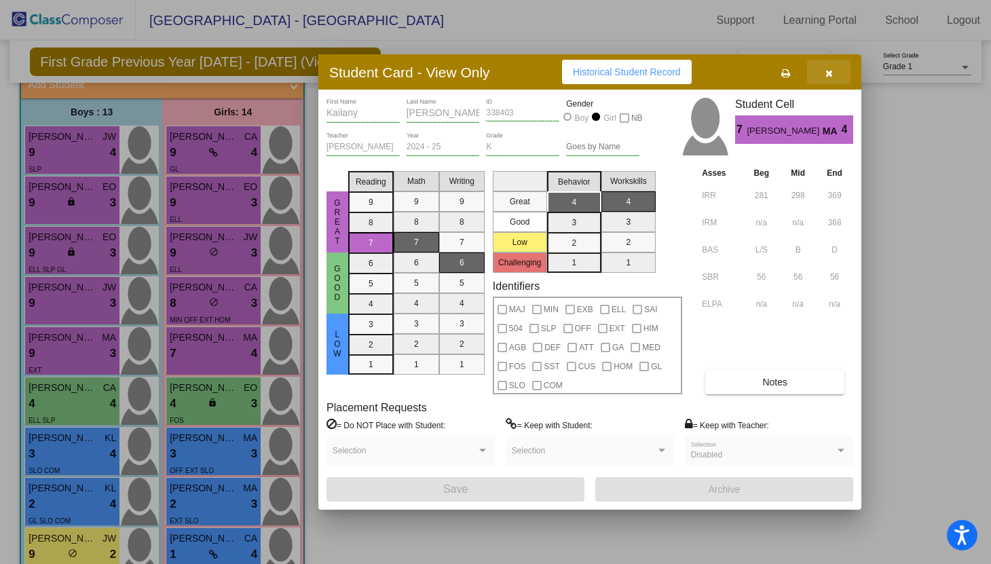
click at [834, 73] on button "button" at bounding box center [828, 72] width 43 height 24
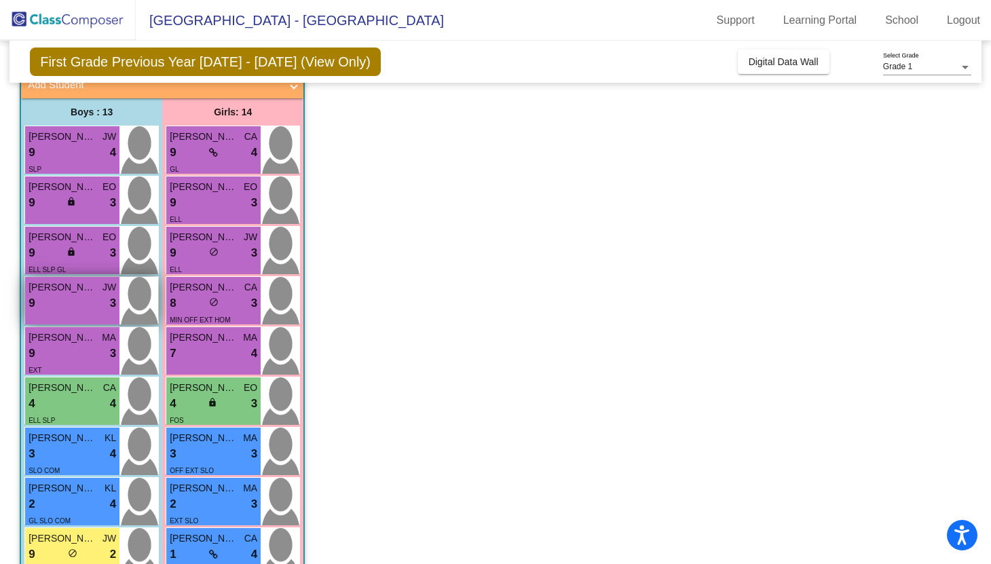
click at [90, 303] on div "9 lock do_not_disturb_alt 3" at bounding box center [73, 304] width 88 height 18
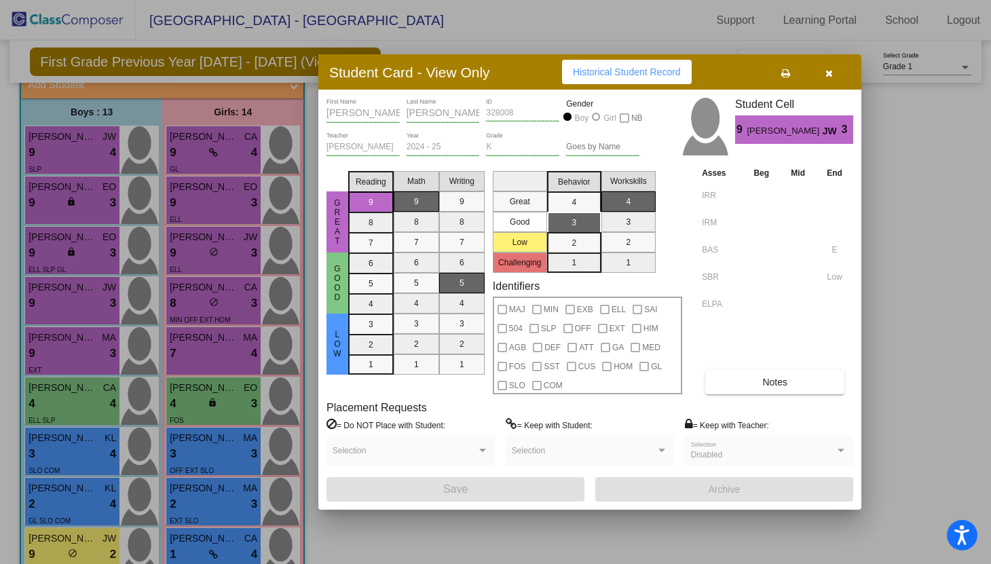
click at [773, 379] on span "Notes" at bounding box center [774, 382] width 25 height 11
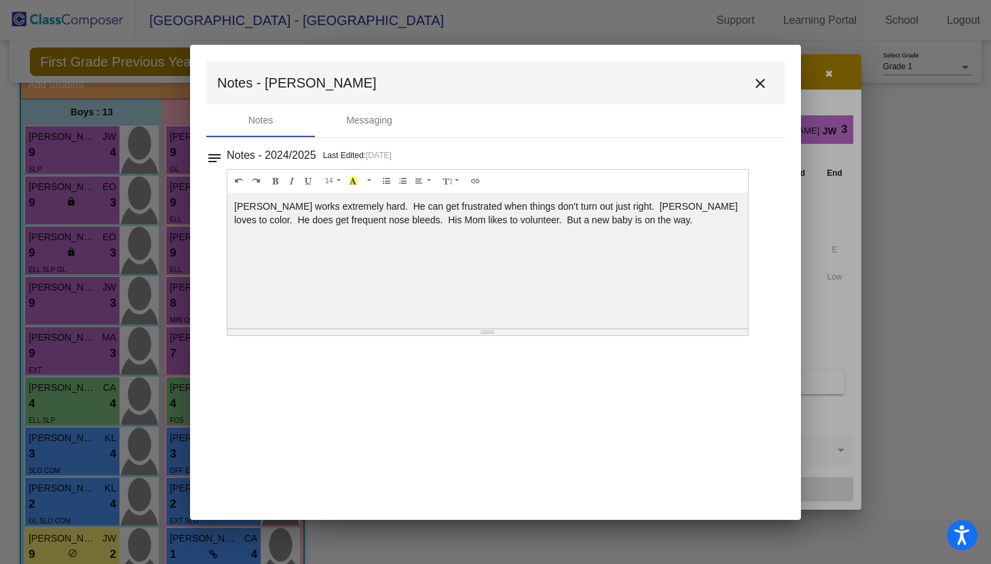
click at [755, 85] on mat-icon "close" at bounding box center [760, 83] width 16 height 16
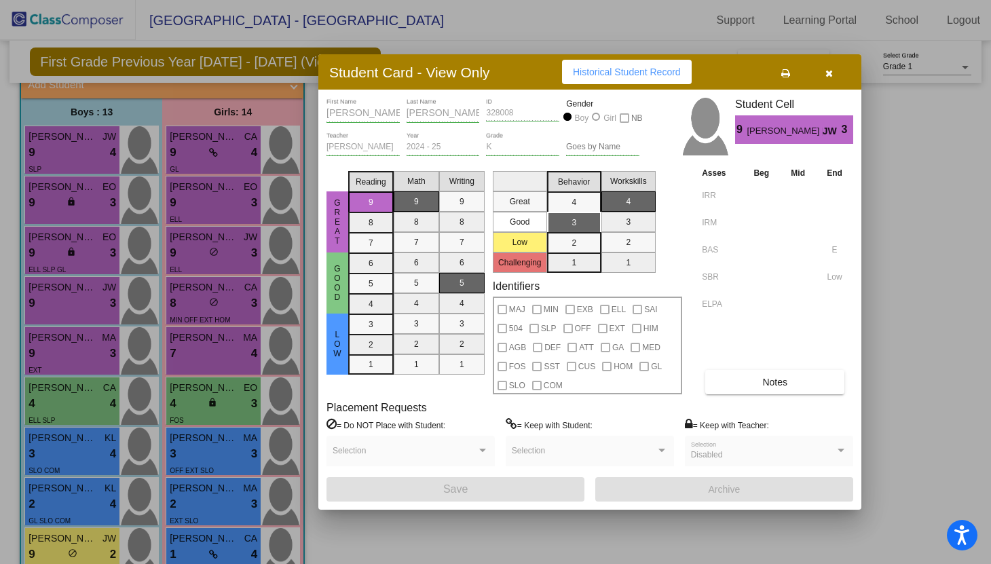
click at [831, 73] on icon "button" at bounding box center [828, 74] width 7 height 10
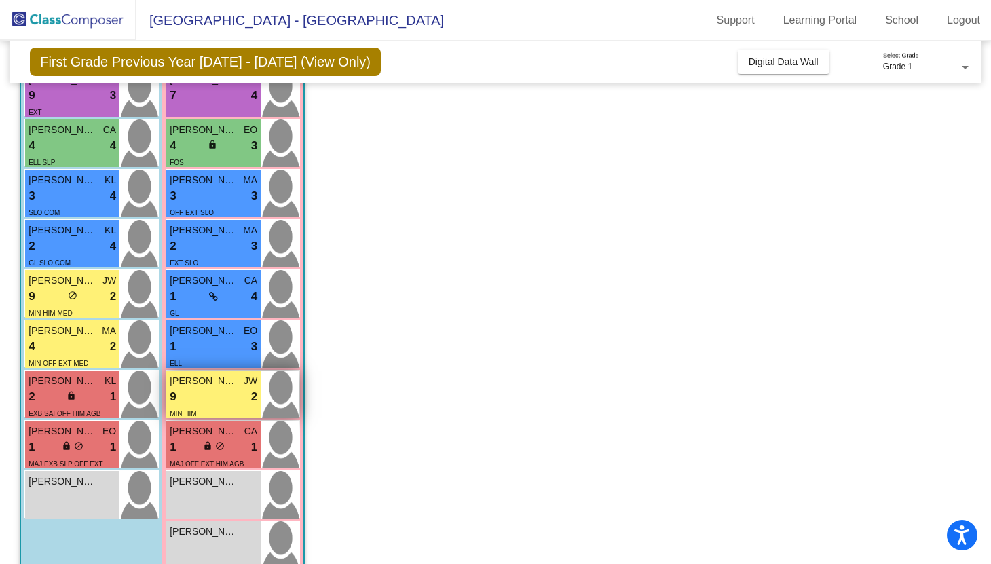
scroll to position [355, 0]
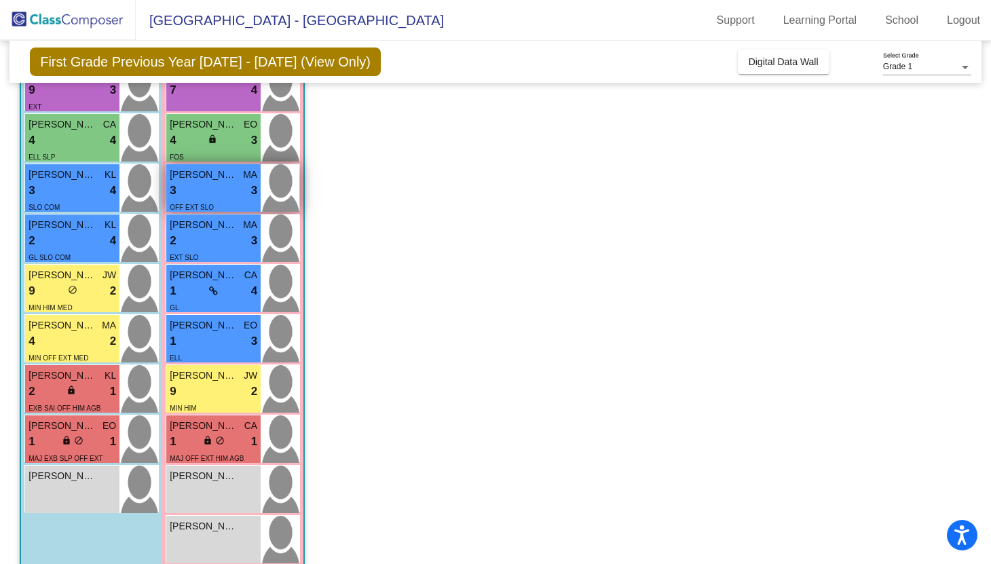
click at [216, 185] on div "3 lock do_not_disturb_alt 3" at bounding box center [214, 191] width 88 height 18
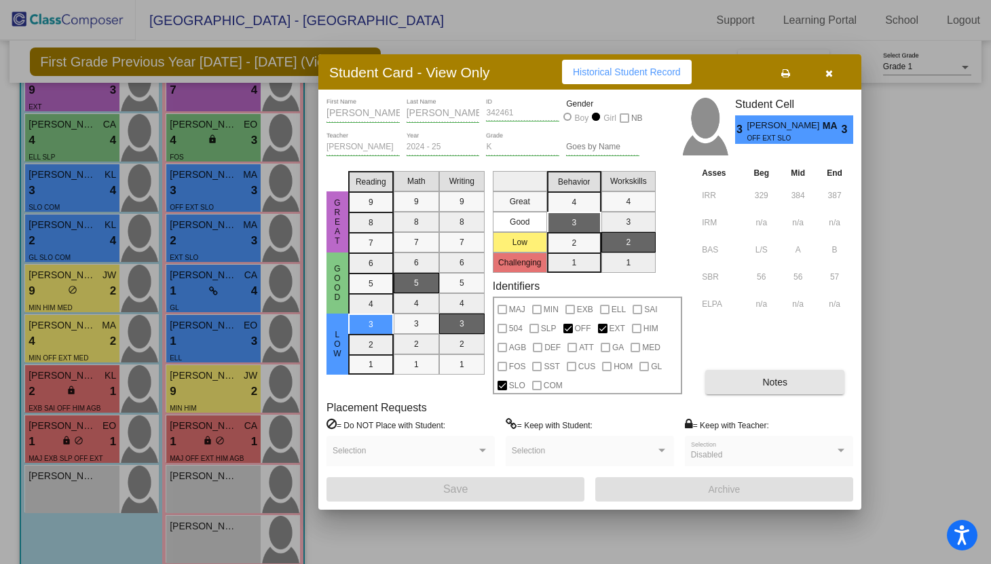
click at [814, 392] on button "Notes" at bounding box center [774, 382] width 139 height 24
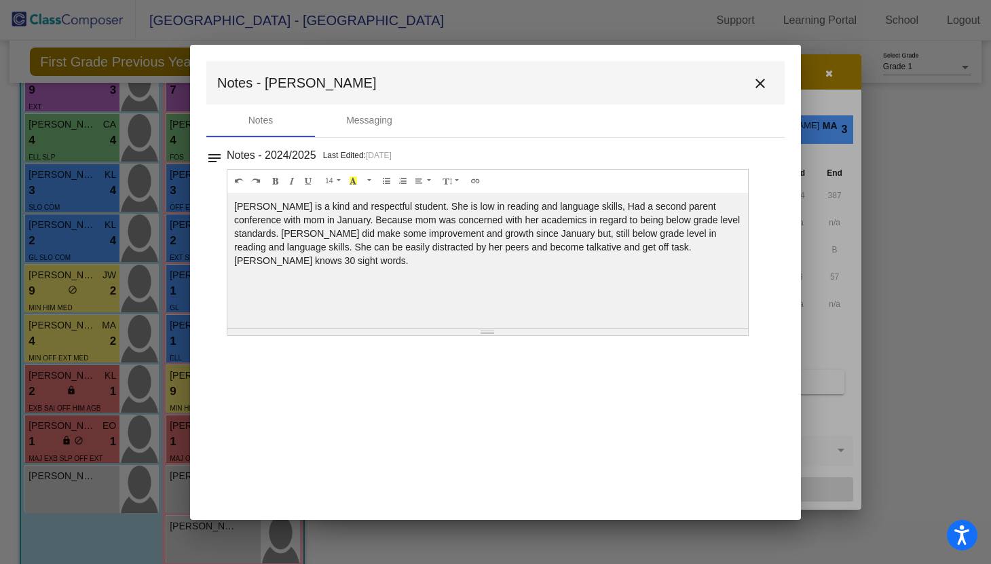
click at [760, 86] on mat-icon "close" at bounding box center [760, 83] width 16 height 16
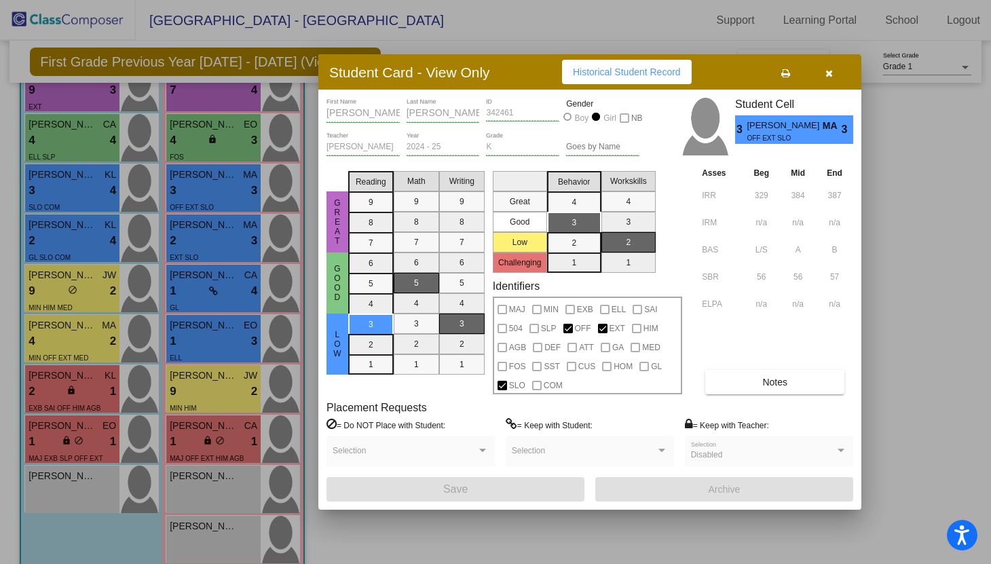
click at [830, 75] on icon "button" at bounding box center [828, 74] width 7 height 10
